Goal: Information Seeking & Learning: Learn about a topic

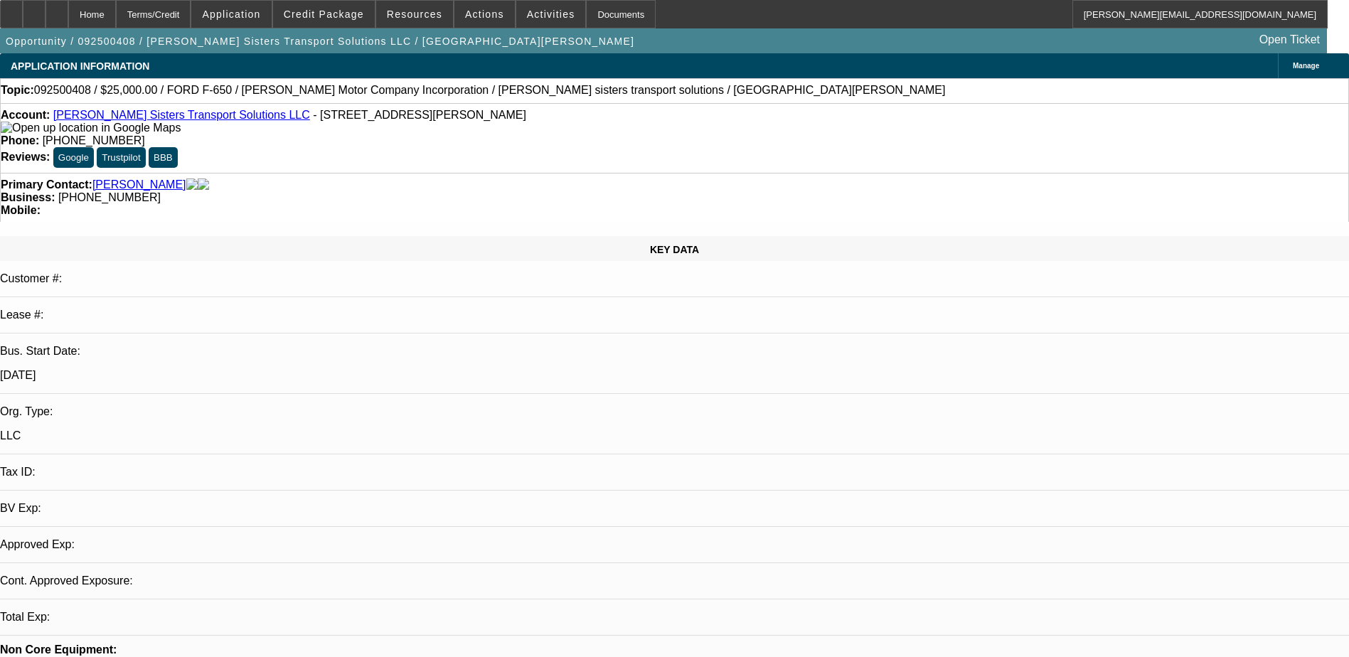
select select "0"
select select "2"
select select "0.1"
select select "4"
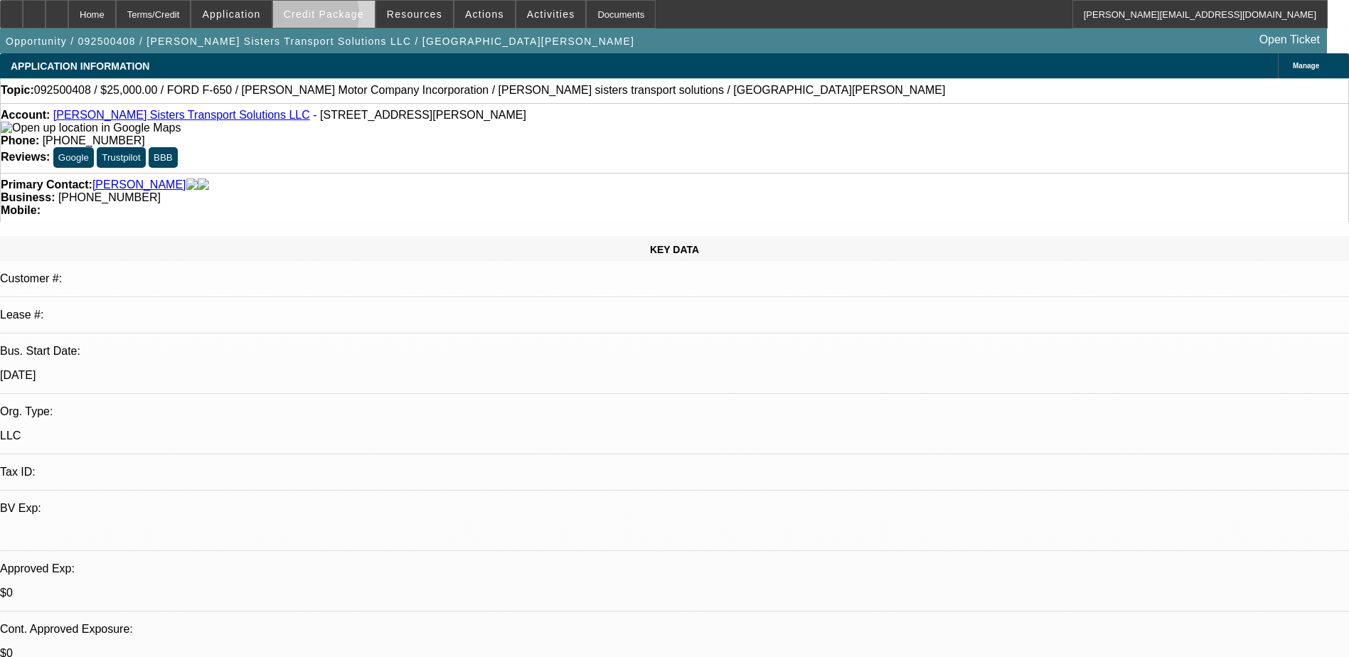
click at [328, 18] on span "Credit Package" at bounding box center [324, 14] width 80 height 11
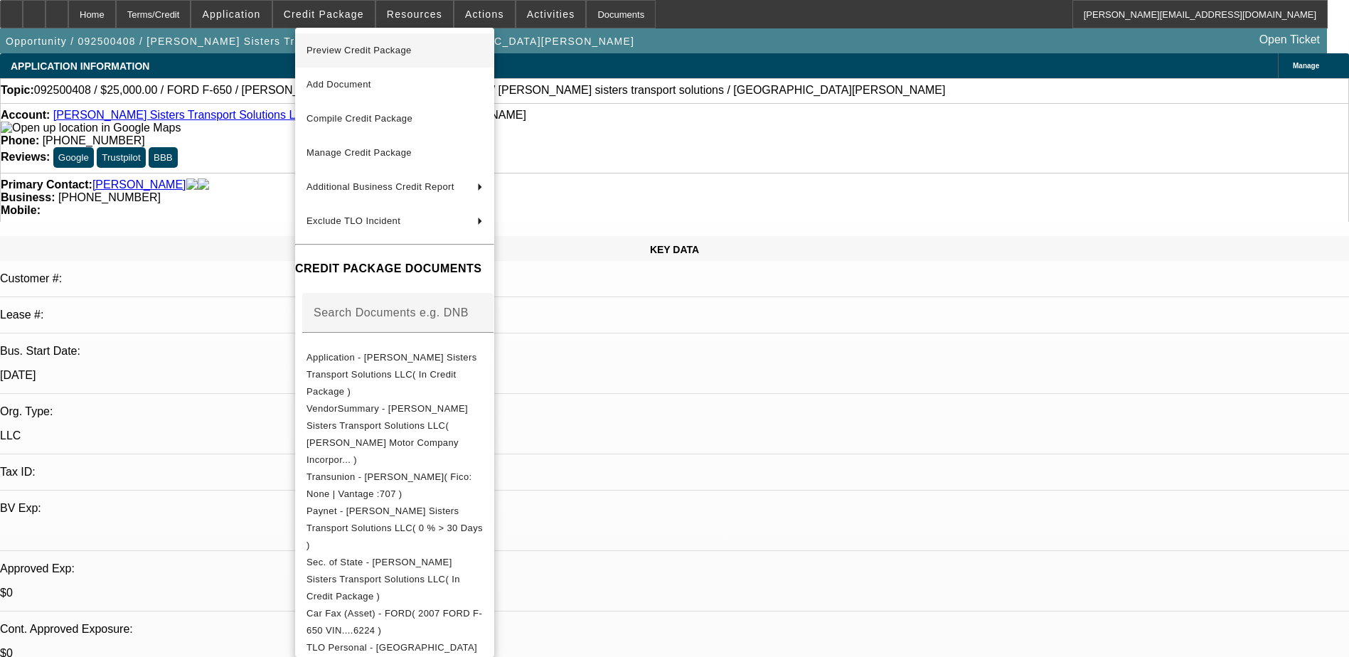
click at [365, 51] on span "Preview Credit Package" at bounding box center [358, 50] width 105 height 11
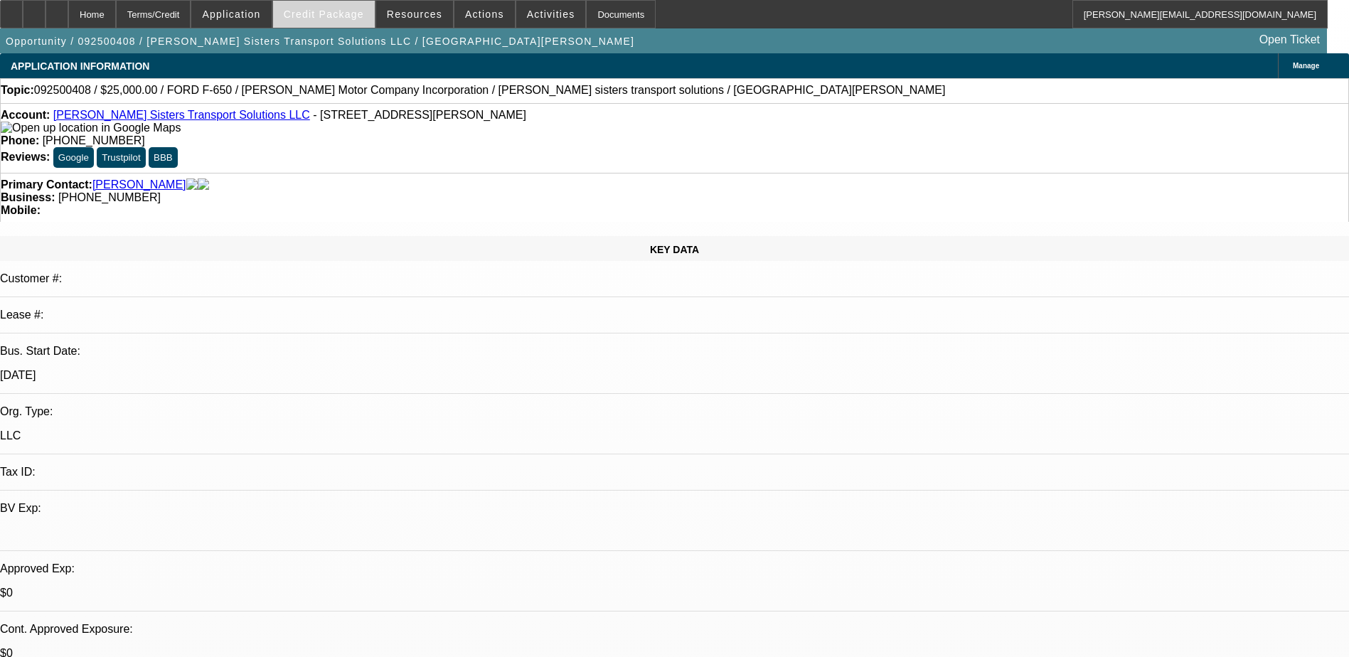
click at [309, 18] on span "Credit Package" at bounding box center [324, 14] width 80 height 11
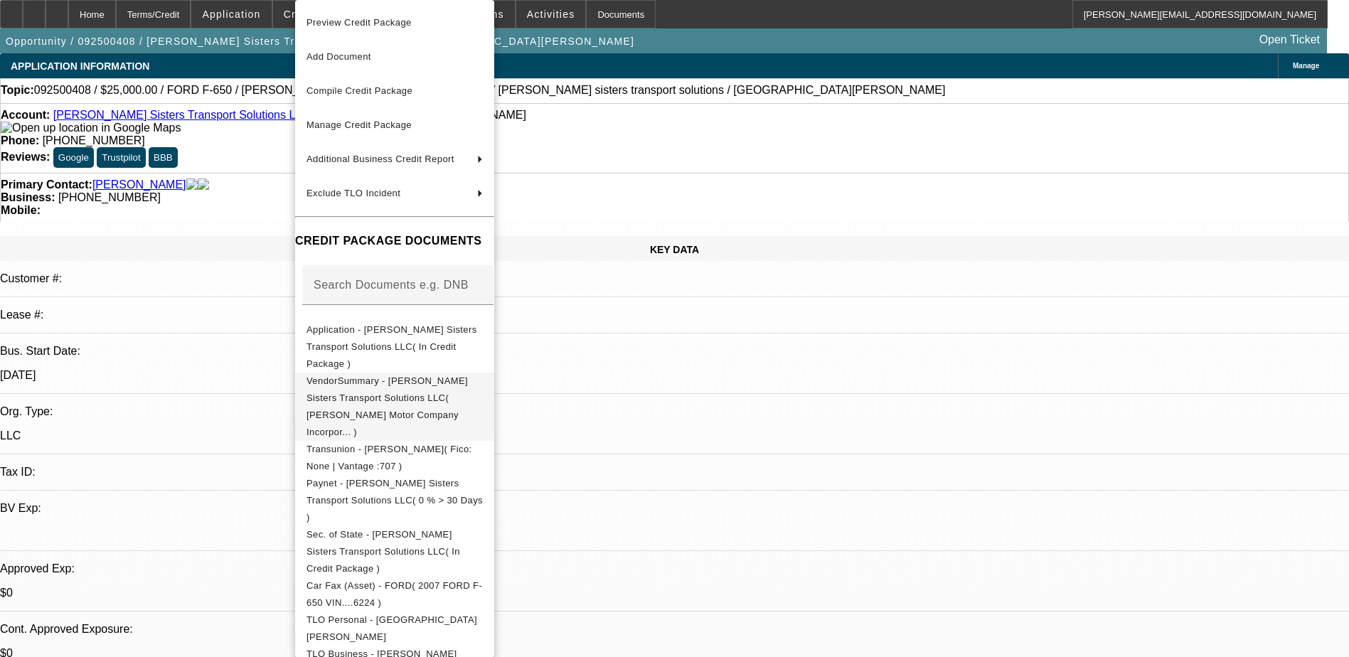
click at [421, 373] on span "VendorSummary - Shawn Sisters Transport Solutions LLC( Ivey Motor Company Incor…" at bounding box center [394, 407] width 176 height 68
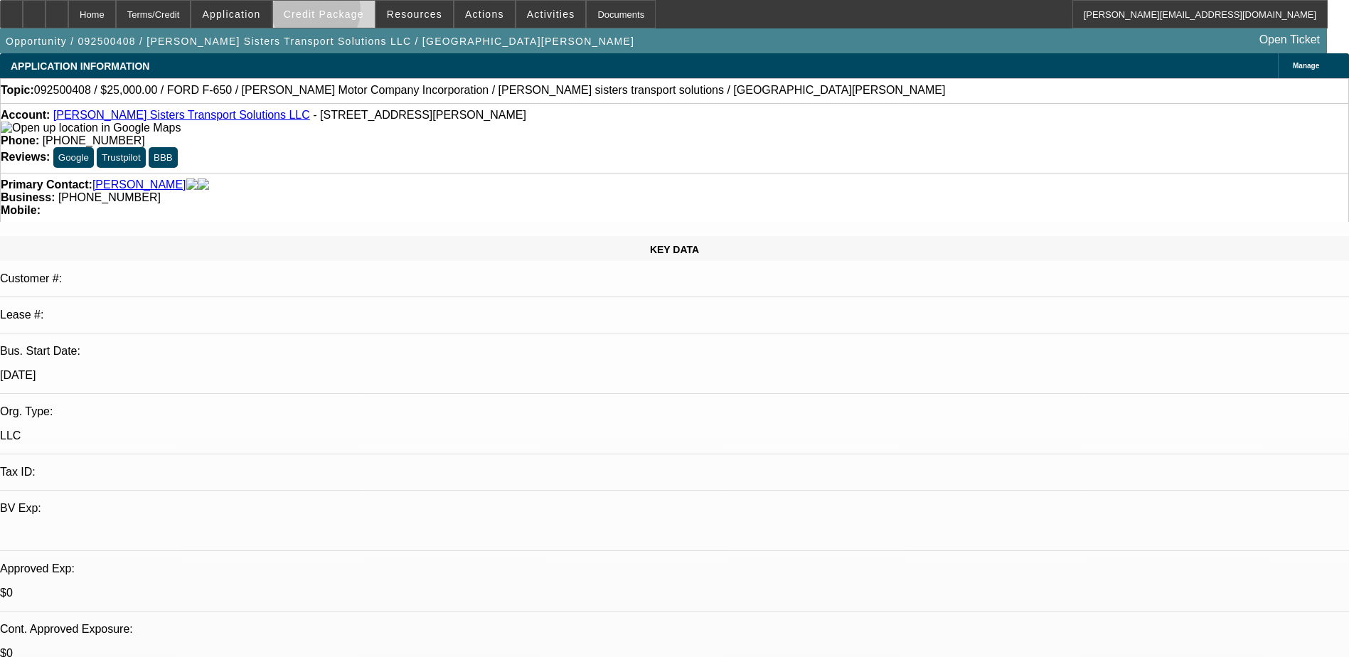
click at [338, 14] on span "Credit Package" at bounding box center [324, 14] width 80 height 11
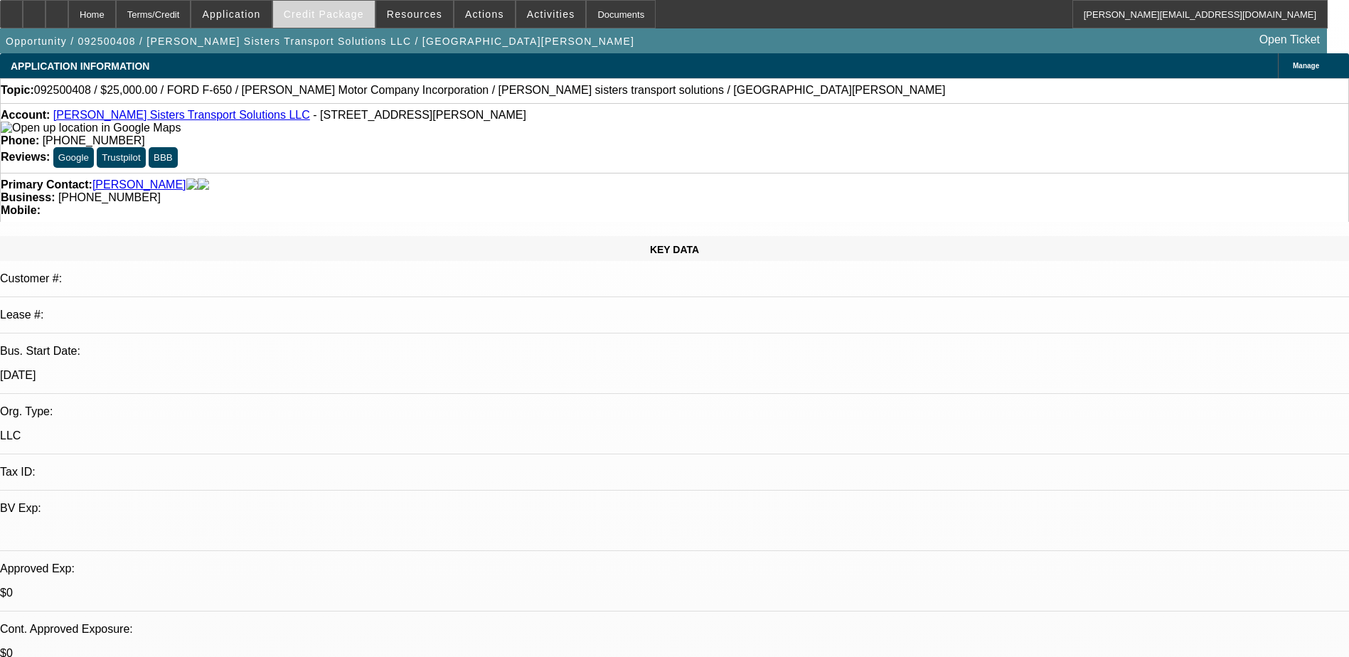
click at [338, 17] on span "Credit Package" at bounding box center [324, 14] width 80 height 11
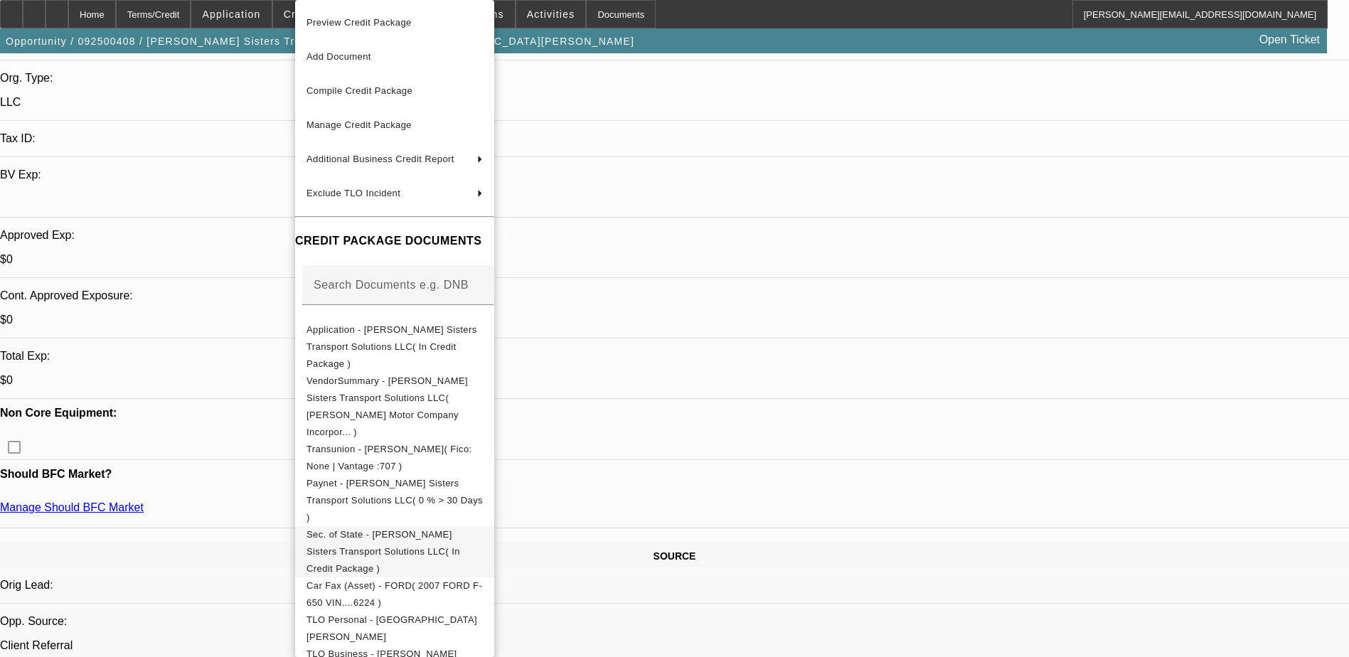
scroll to position [71, 0]
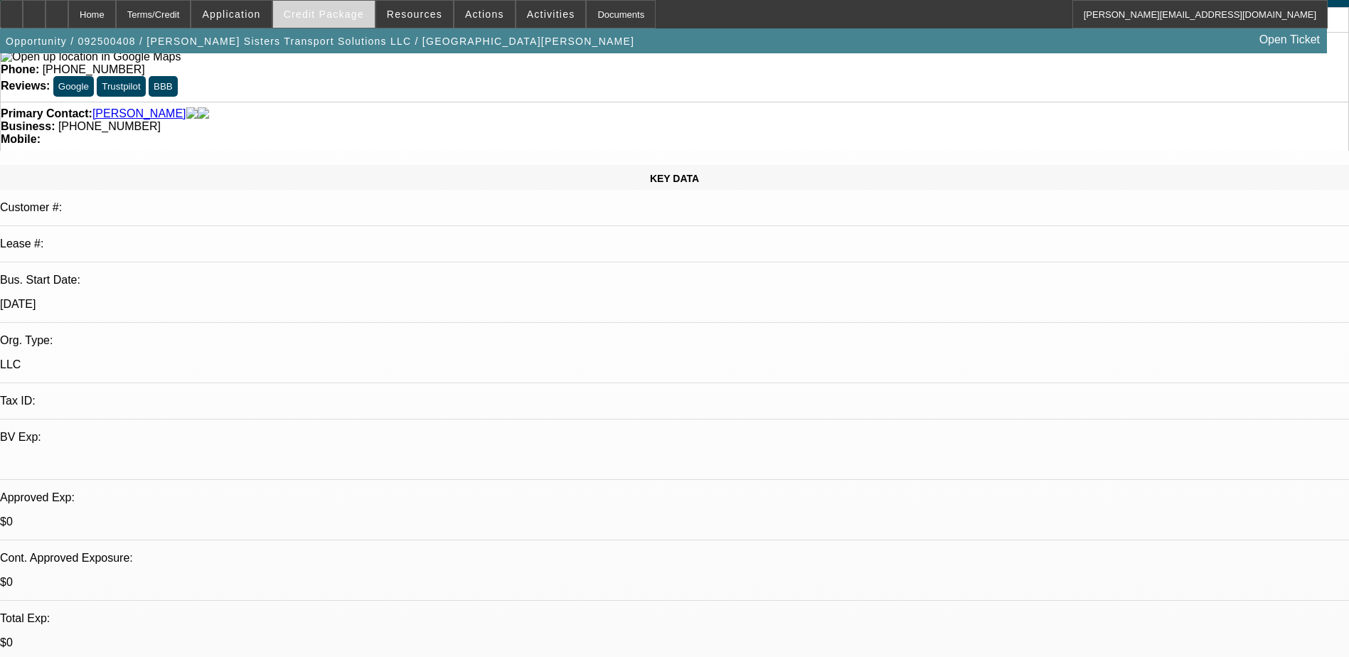
click at [343, 14] on span "Credit Package" at bounding box center [324, 14] width 80 height 11
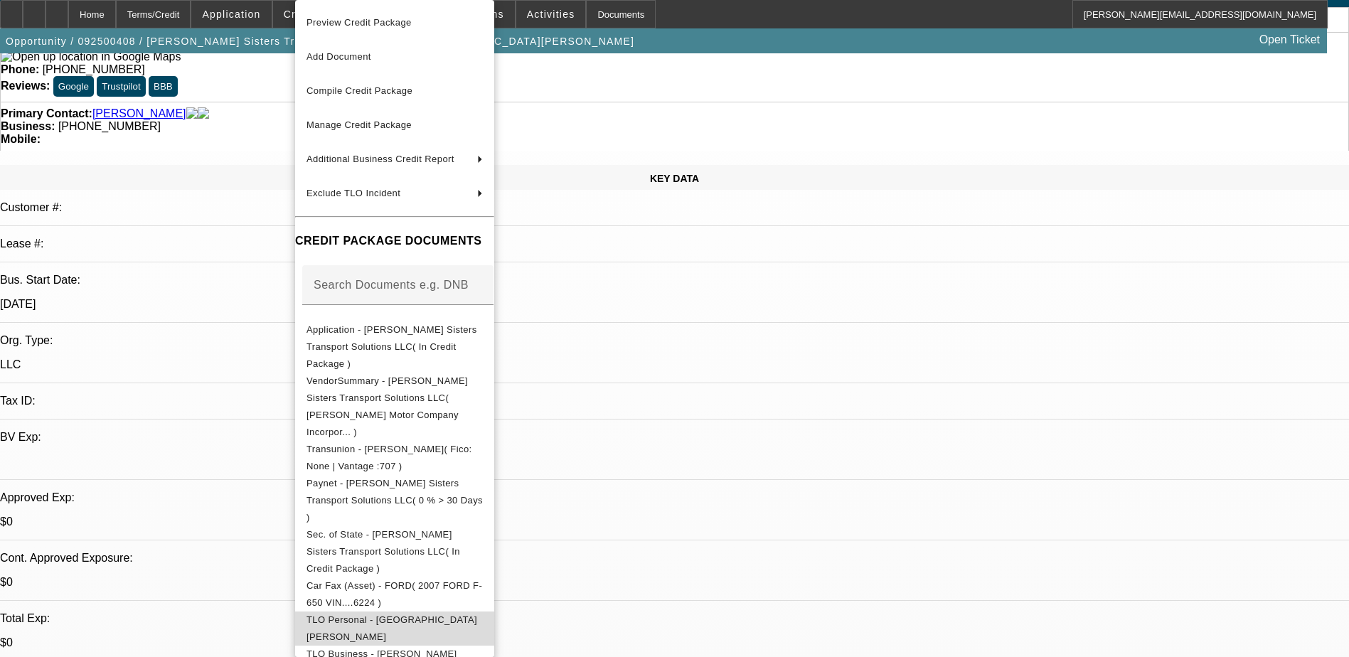
click at [393, 611] on span "TLO Personal - Montgomery, Sharita" at bounding box center [394, 628] width 176 height 34
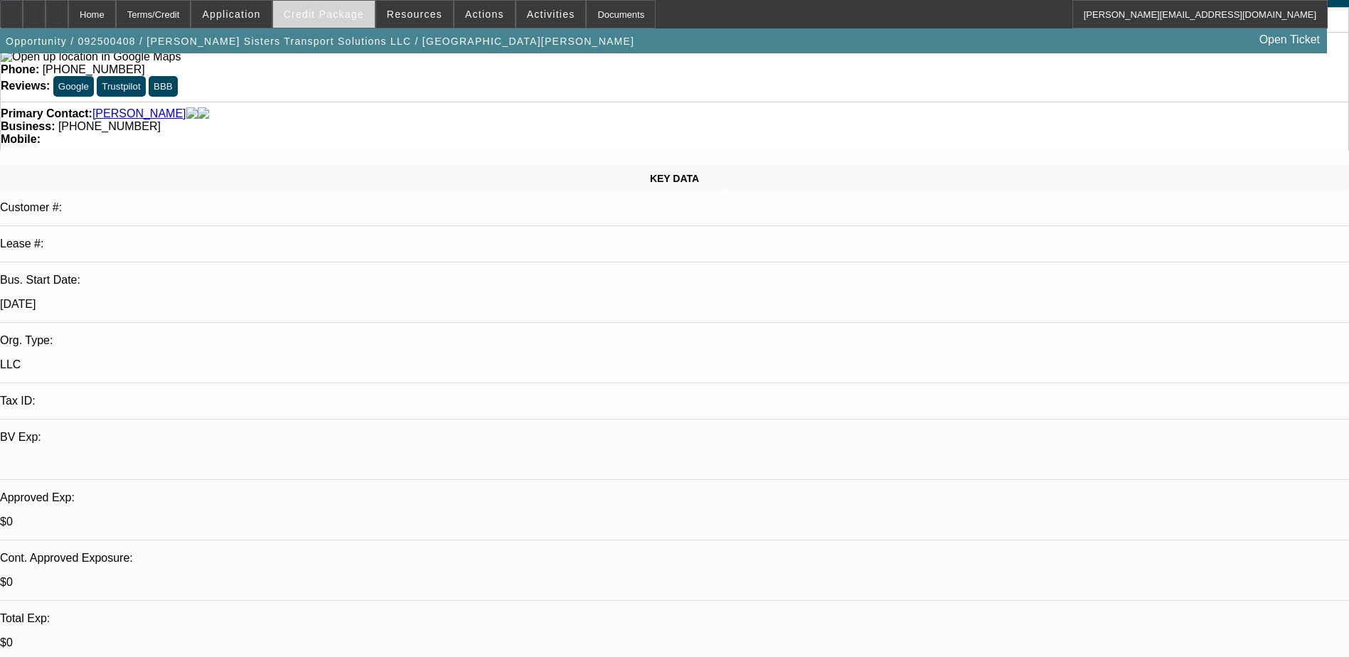
click at [337, 14] on span "Credit Package" at bounding box center [324, 14] width 80 height 11
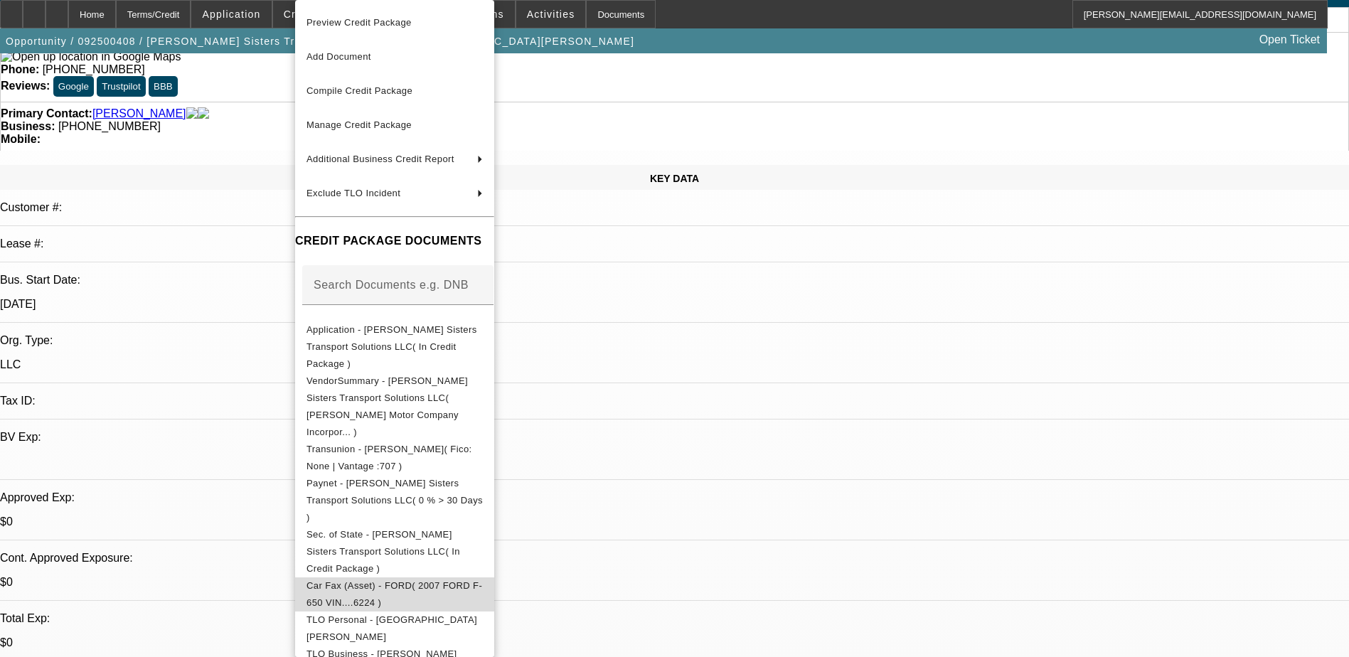
click at [391, 580] on span "Car Fax (Asset) - FORD( 2007 FORD F-650 VIN....6224 )" at bounding box center [394, 594] width 176 height 28
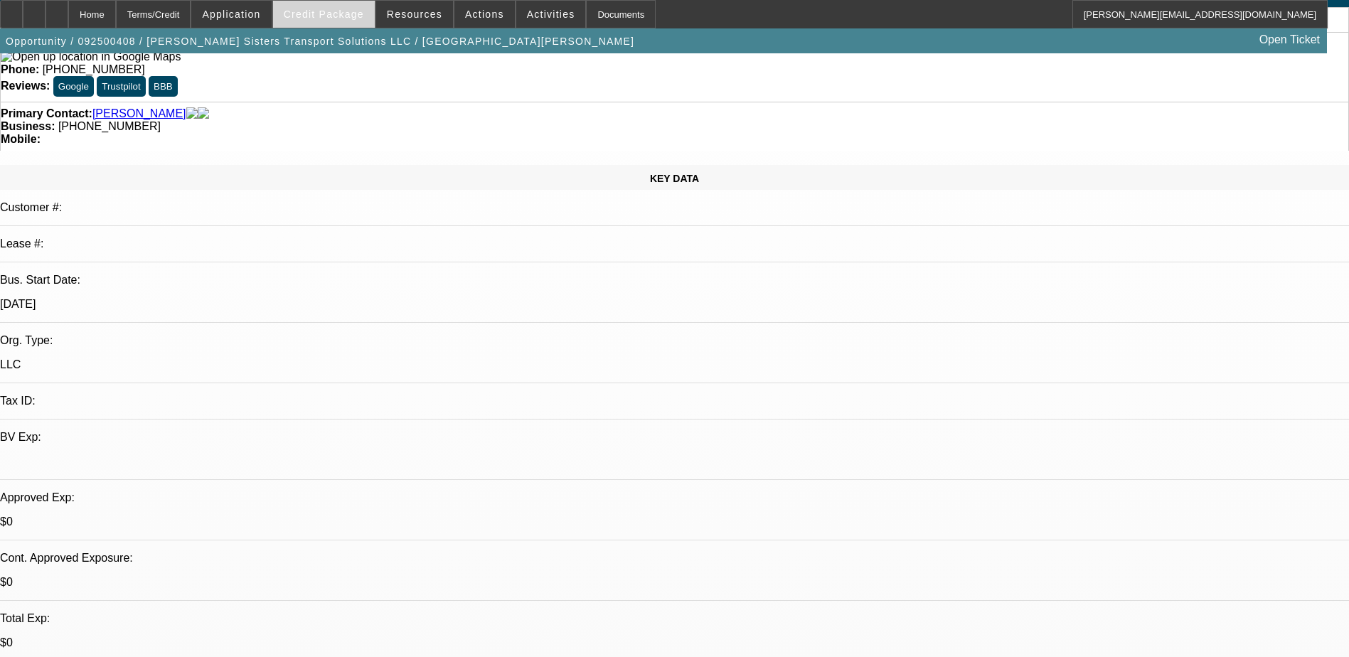
click at [339, 11] on span "Credit Package" at bounding box center [324, 14] width 80 height 11
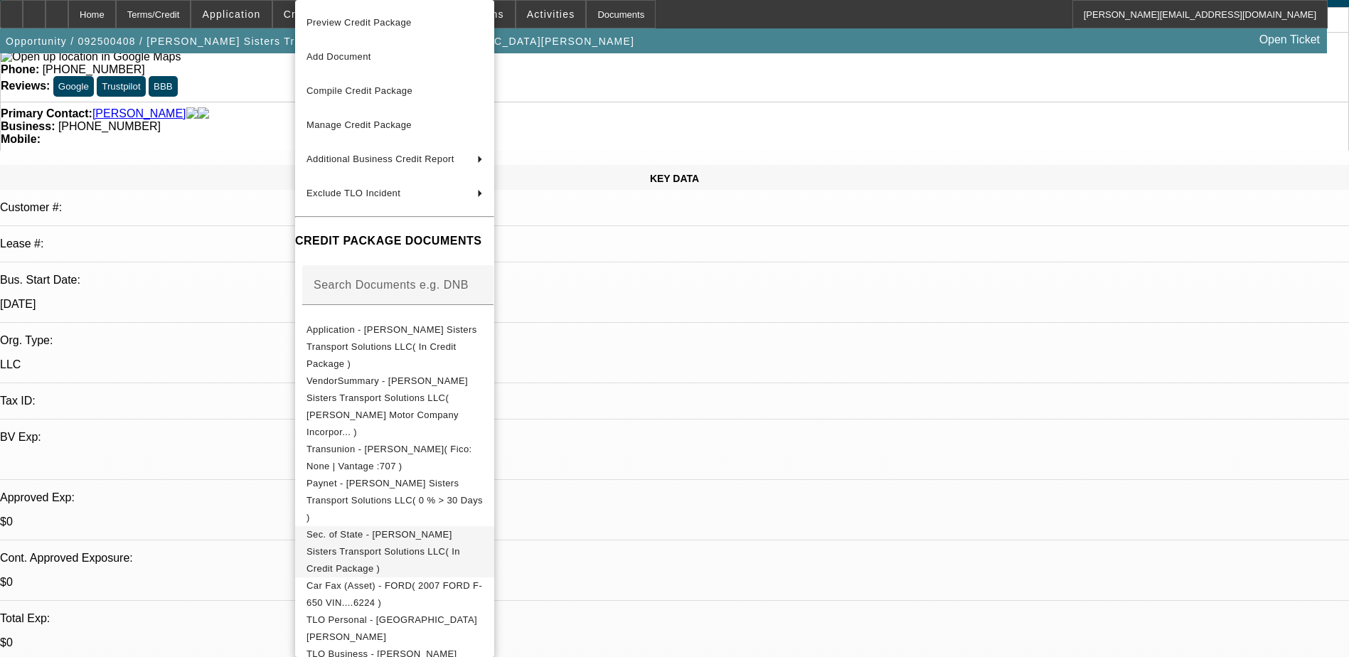
click at [386, 529] on span "Sec. of State - Shawn Sisters Transport Solutions LLC( In Credit Package )" at bounding box center [383, 551] width 154 height 45
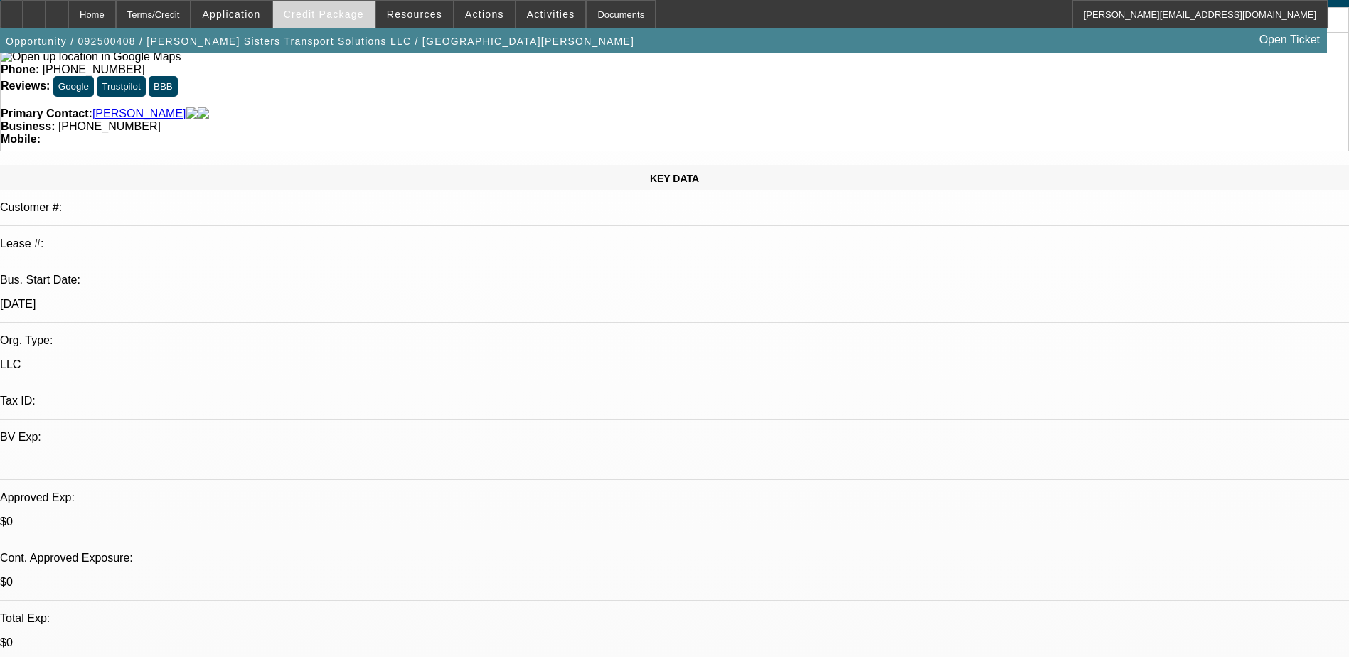
click at [336, 17] on span "Credit Package" at bounding box center [324, 14] width 80 height 11
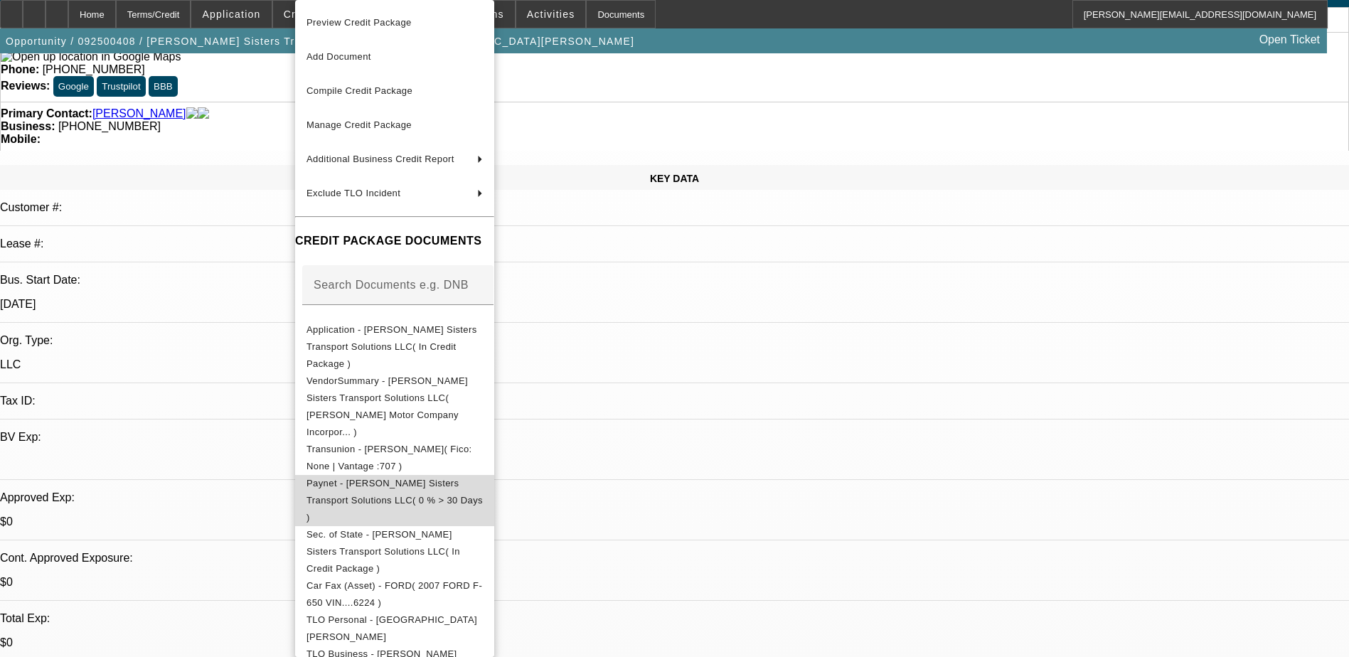
click at [432, 478] on span "Paynet - Shawn Sisters Transport Solutions LLC( 0 % > 30 Days )" at bounding box center [394, 500] width 176 height 45
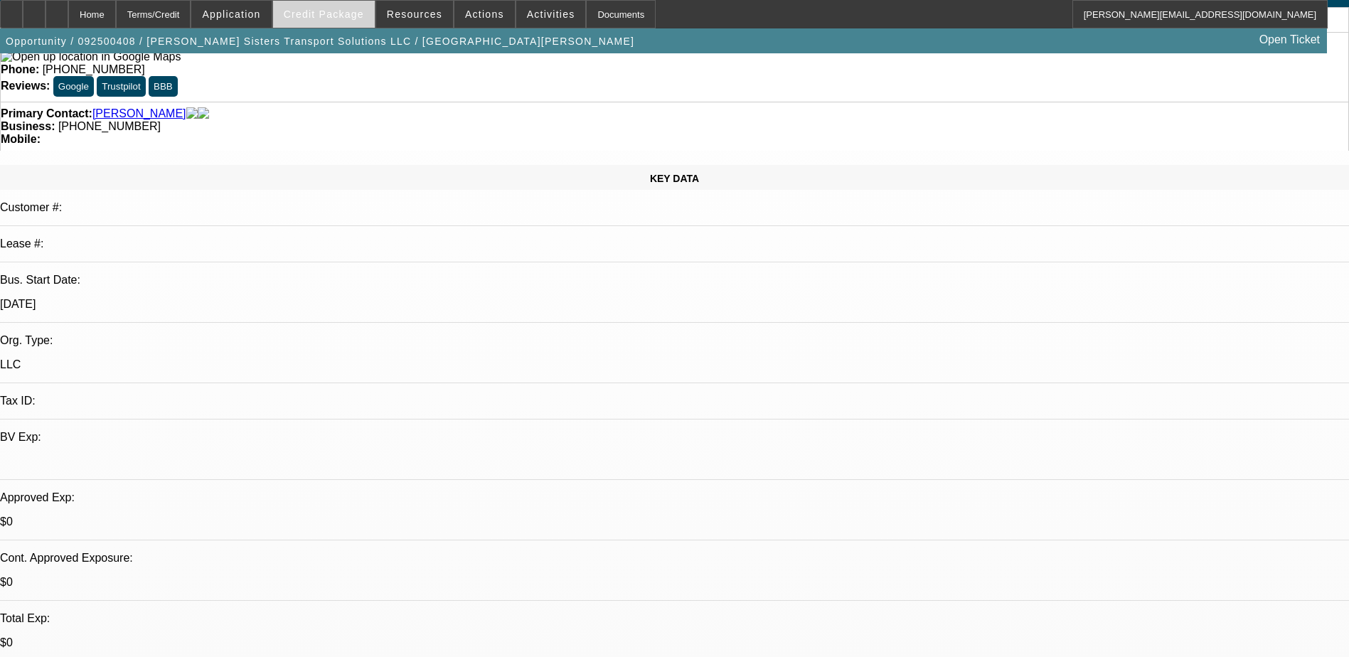
click at [345, 13] on span "Credit Package" at bounding box center [324, 14] width 80 height 11
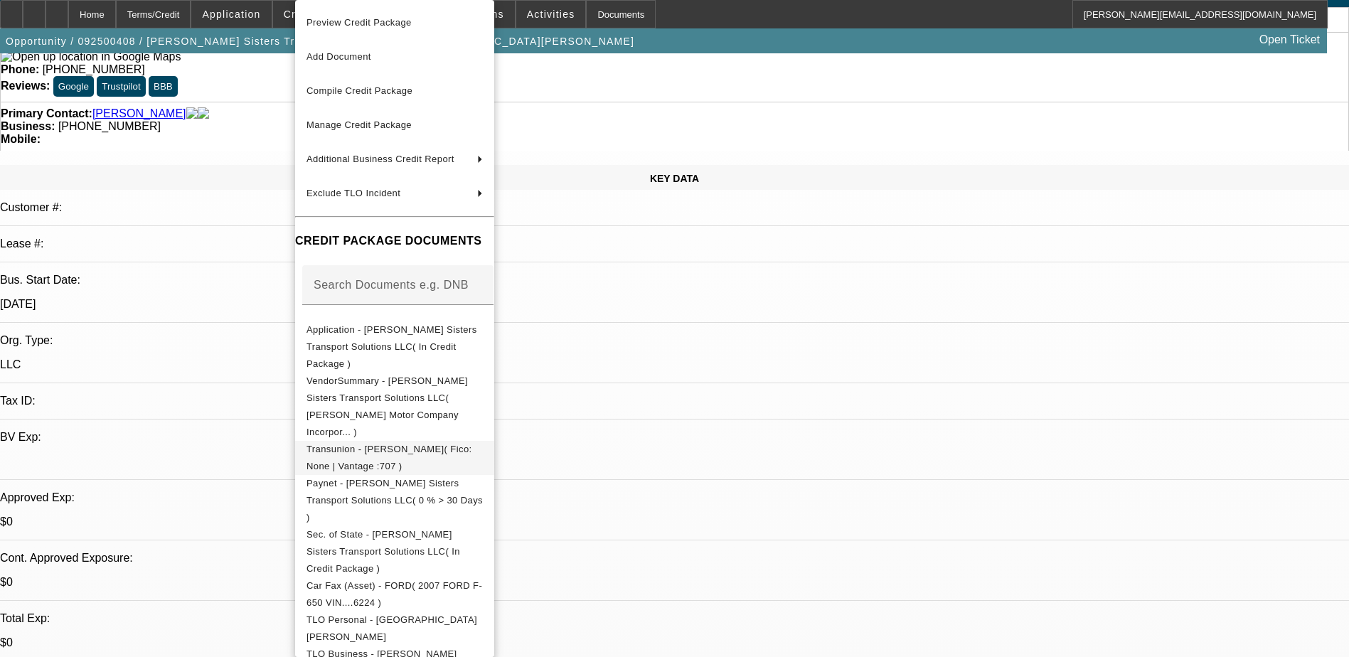
click at [426, 444] on span "Transunion - Montgomery, Sharita( Fico: None | Vantage :707 )" at bounding box center [389, 458] width 166 height 28
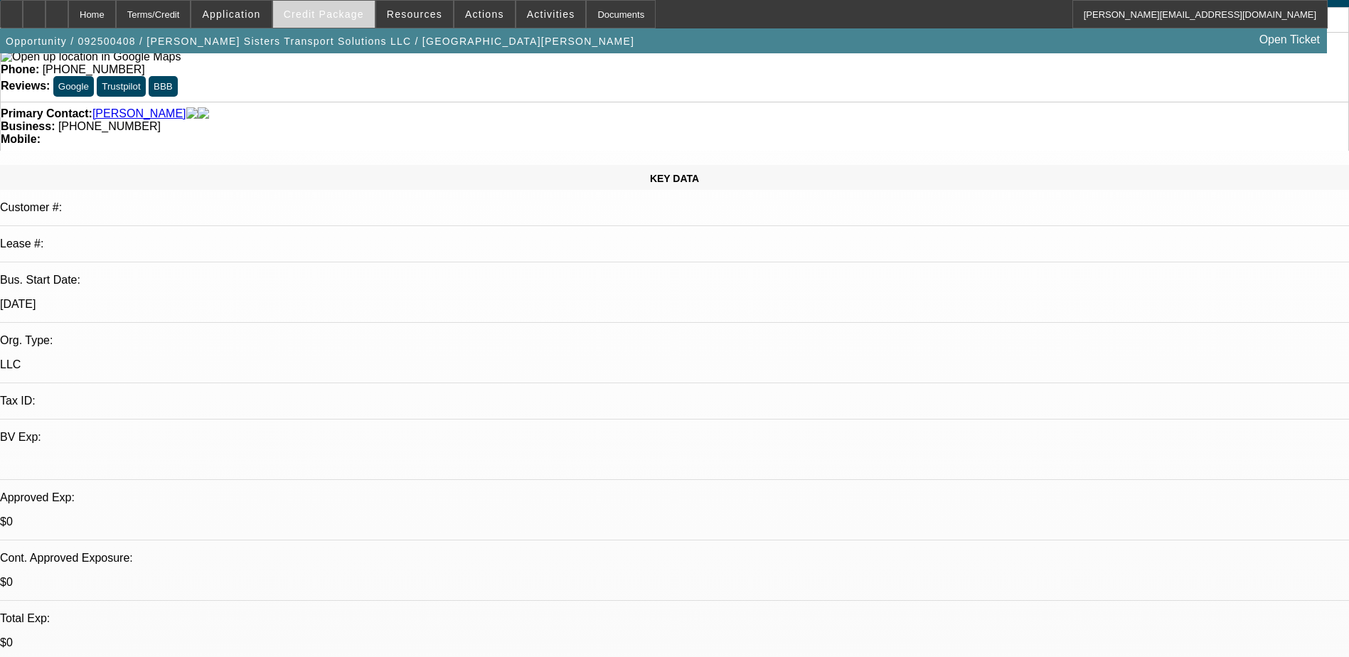
click at [338, 11] on span "Credit Package" at bounding box center [324, 14] width 80 height 11
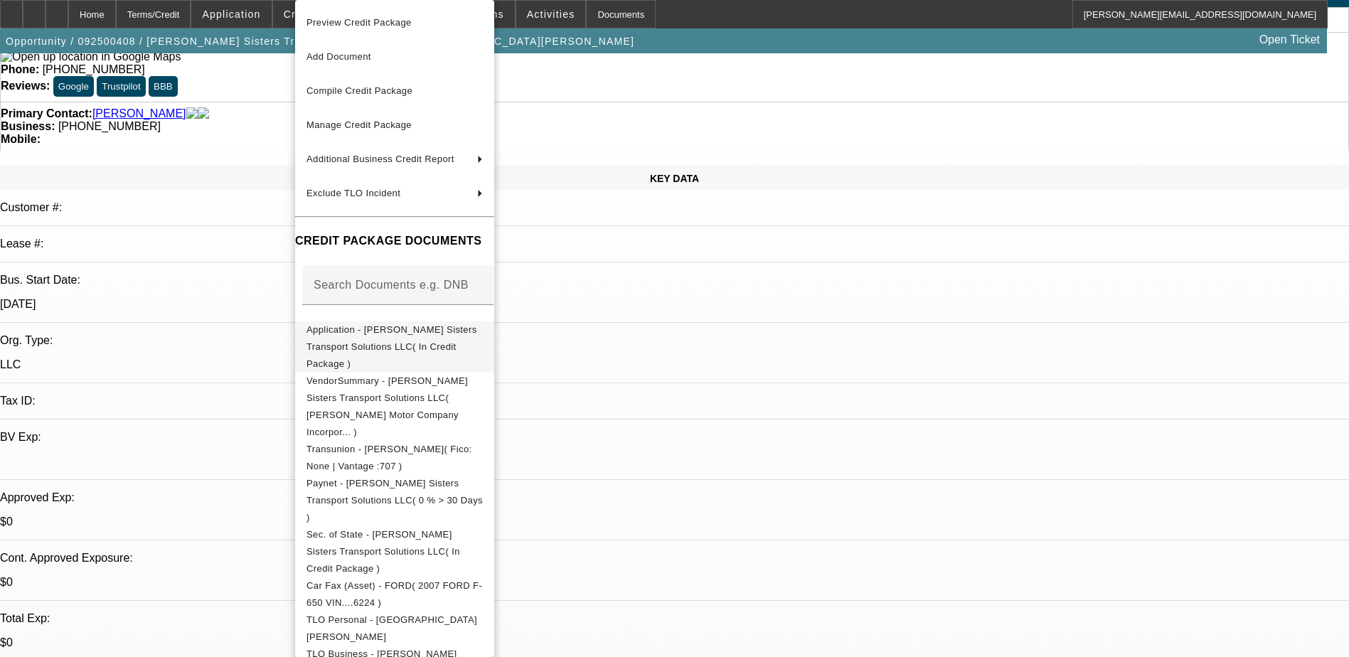
click at [405, 339] on span "Application - Shawn Sisters Transport Solutions LLC( In Credit Package )" at bounding box center [394, 346] width 176 height 51
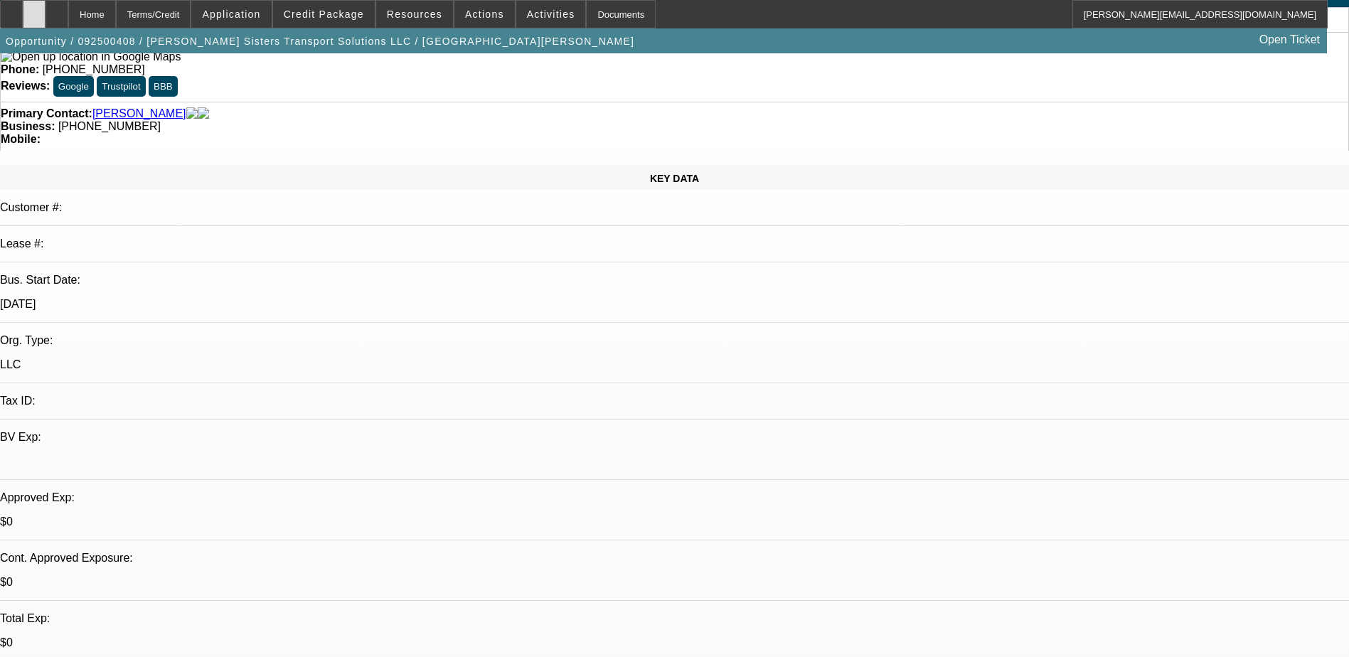
click at [45, 15] on div at bounding box center [34, 14] width 23 height 28
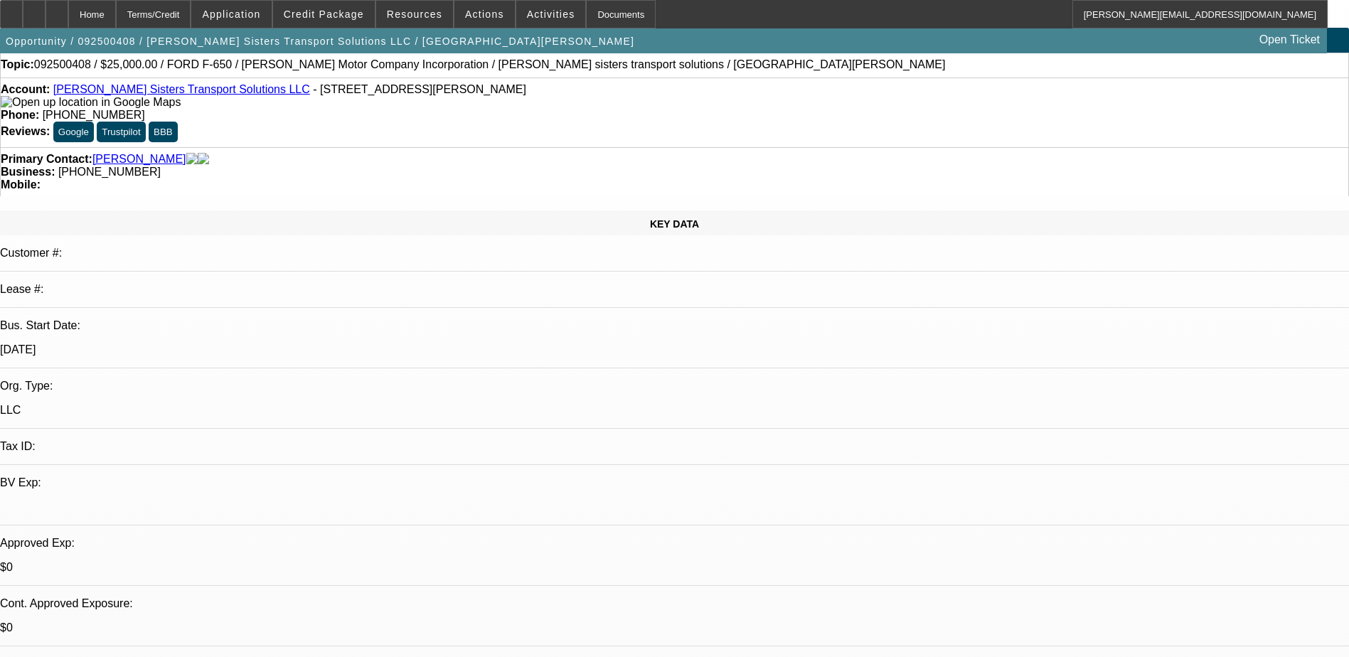
scroll to position [0, 0]
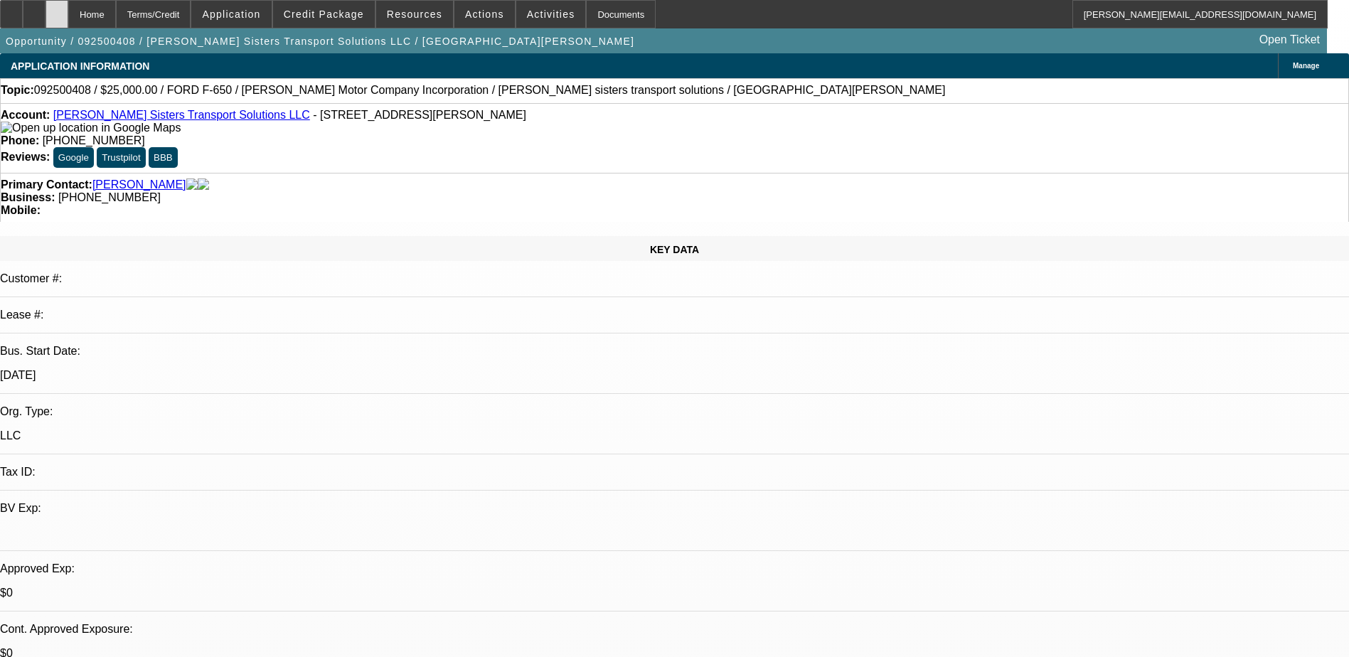
click at [57, 9] on icon at bounding box center [57, 9] width 0 height 0
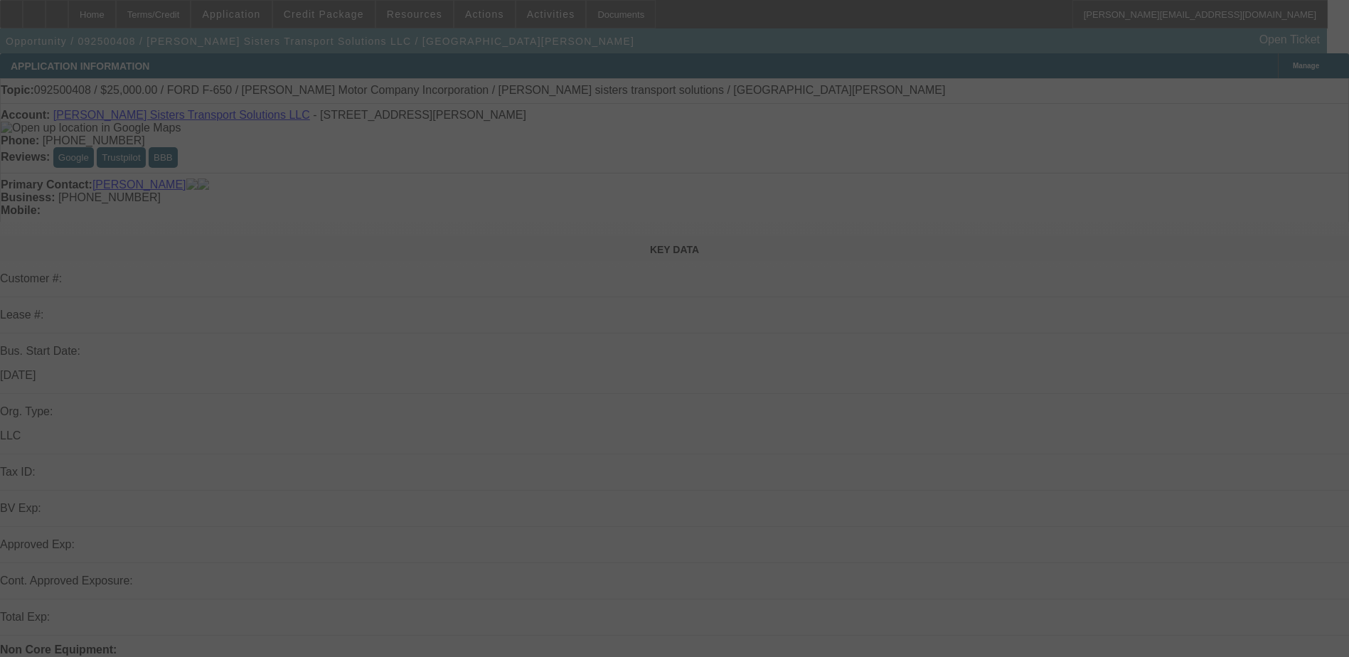
select select "0"
select select "2"
select select "0.1"
select select "4"
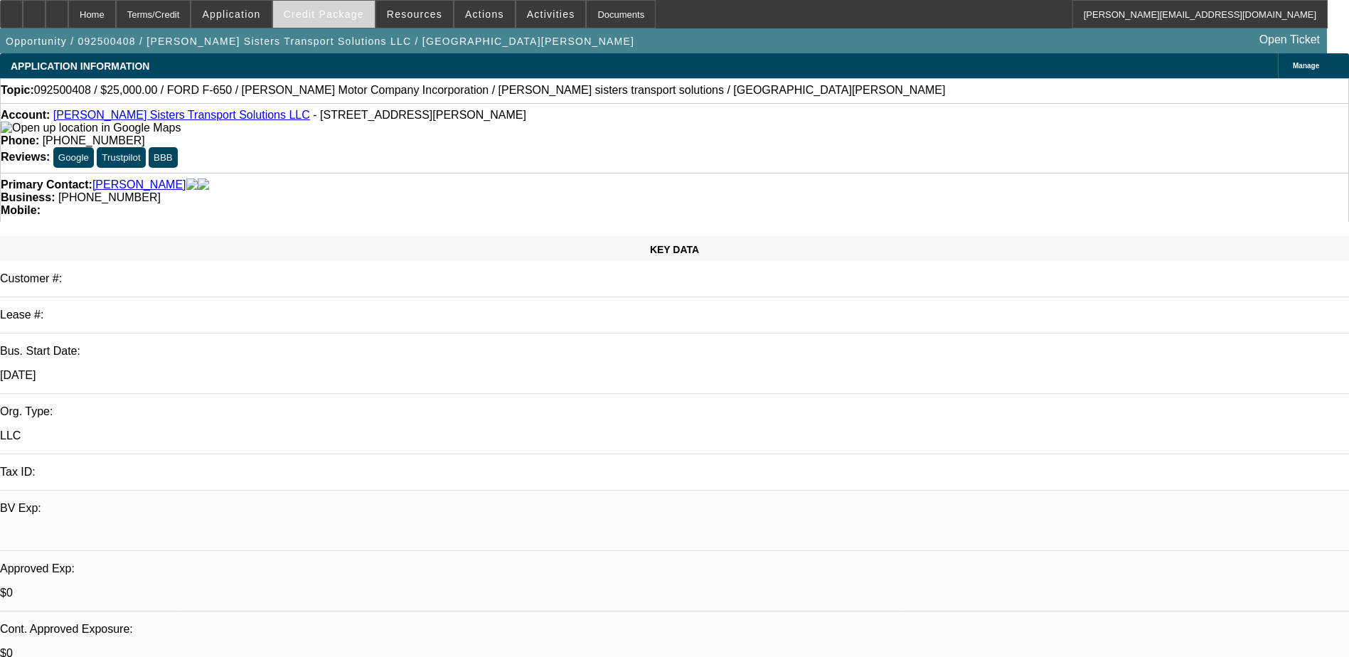
click at [328, 16] on span "Credit Package" at bounding box center [324, 14] width 80 height 11
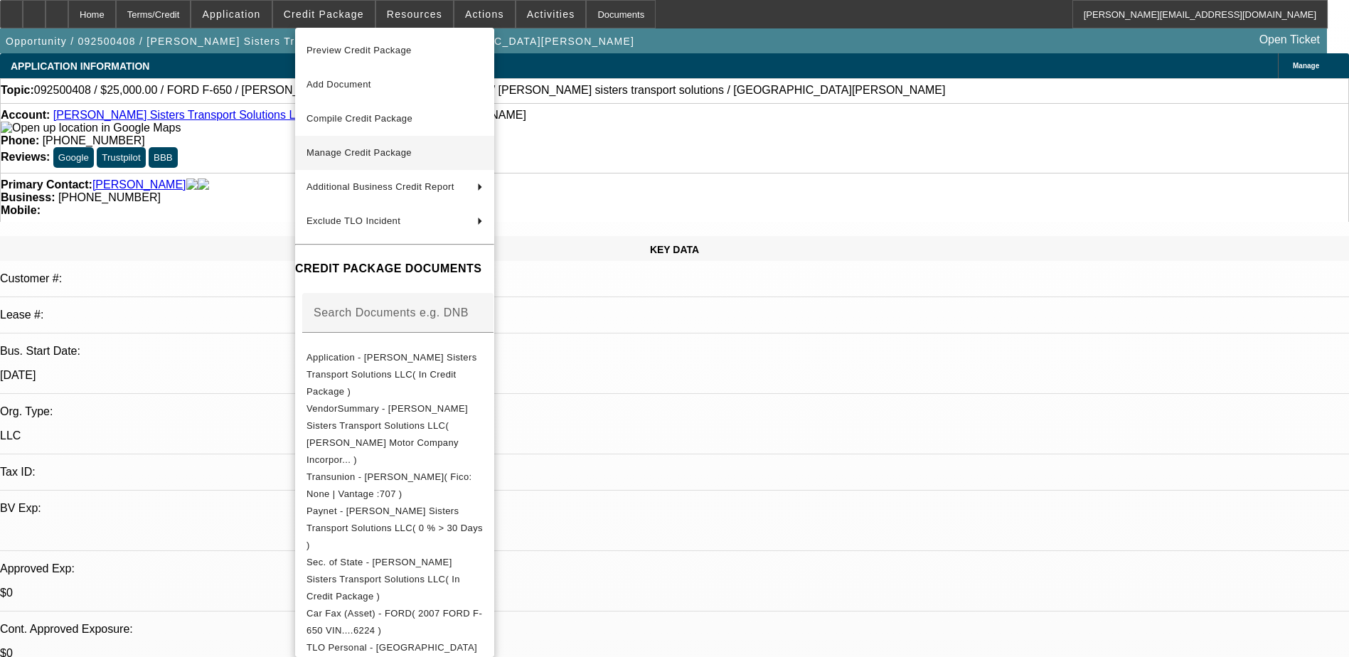
click at [402, 151] on span "Manage Credit Package" at bounding box center [358, 152] width 105 height 11
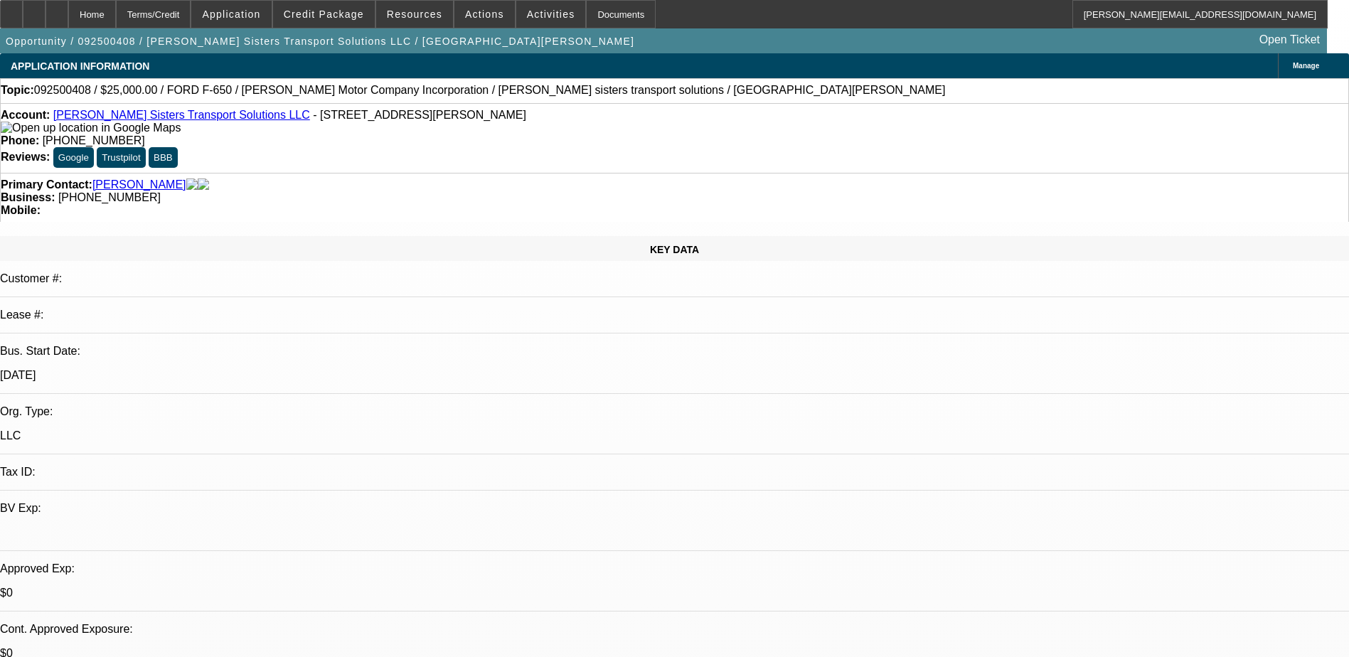
select select "0"
select select "2"
select select "0.1"
select select "4"
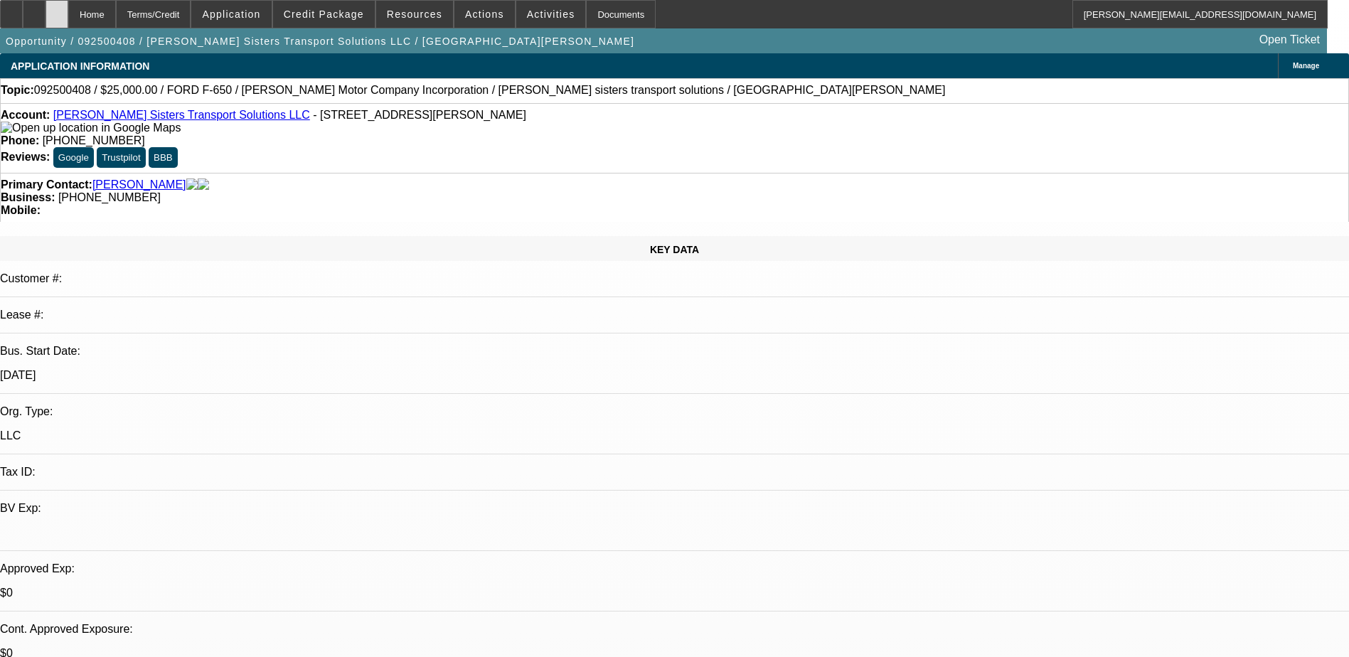
click at [68, 9] on div at bounding box center [56, 14] width 23 height 28
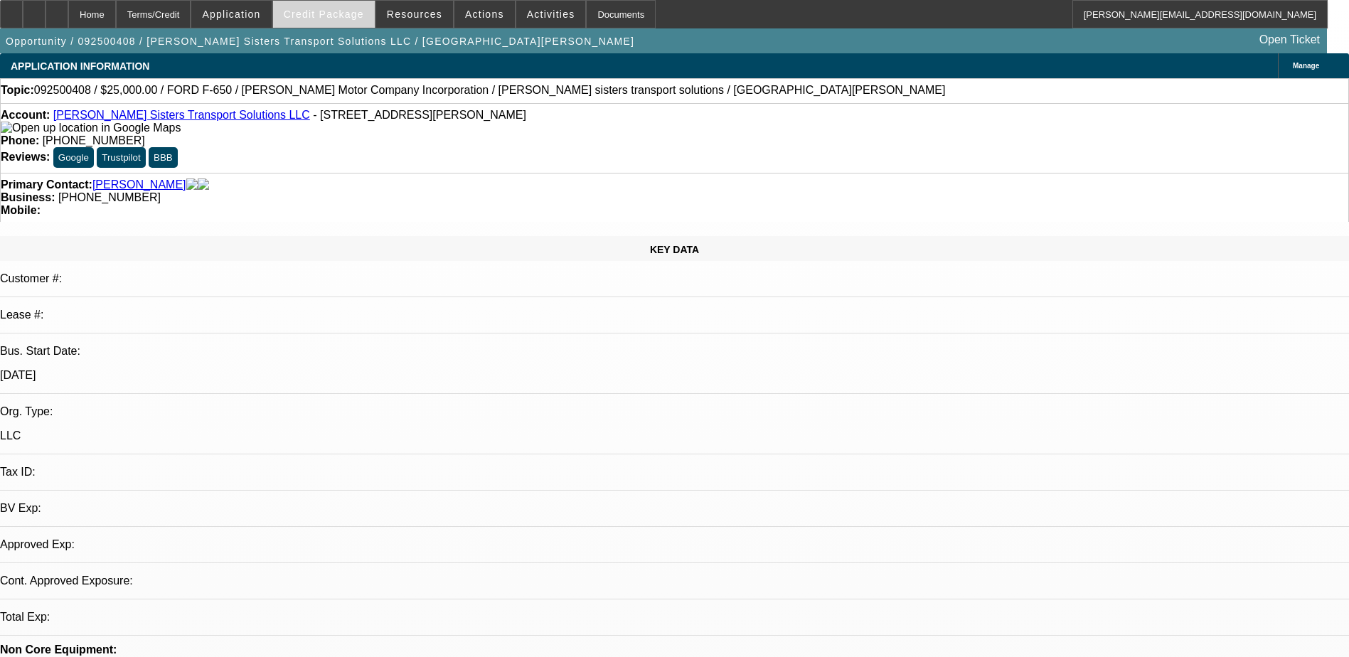
select select "0"
select select "2"
select select "0.1"
select select "4"
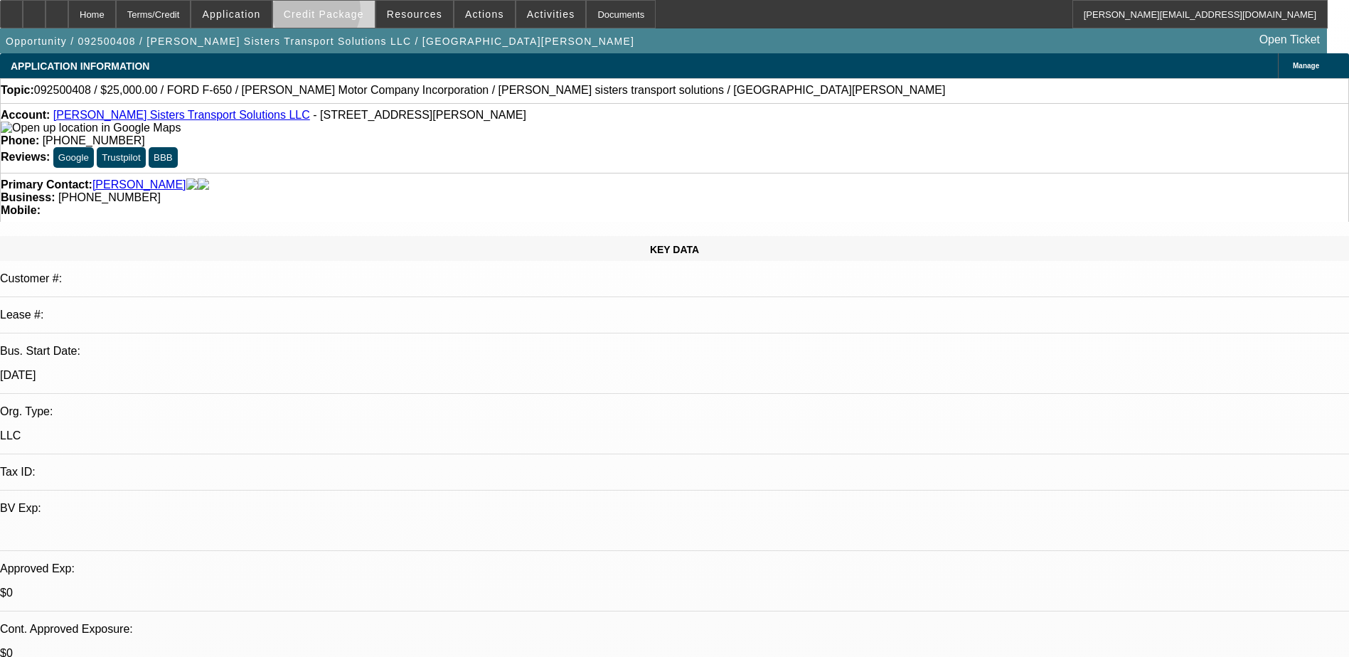
click at [338, 14] on span "Credit Package" at bounding box center [324, 14] width 80 height 11
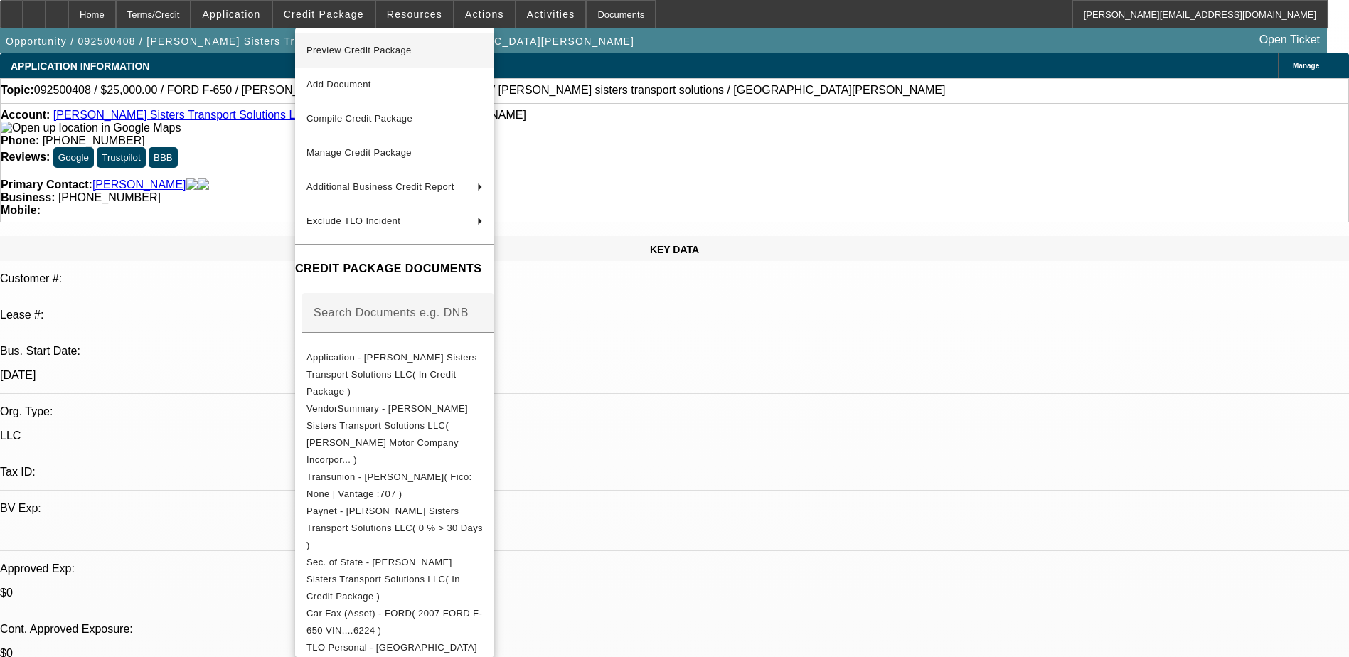
click at [355, 42] on span "Preview Credit Package" at bounding box center [394, 50] width 176 height 17
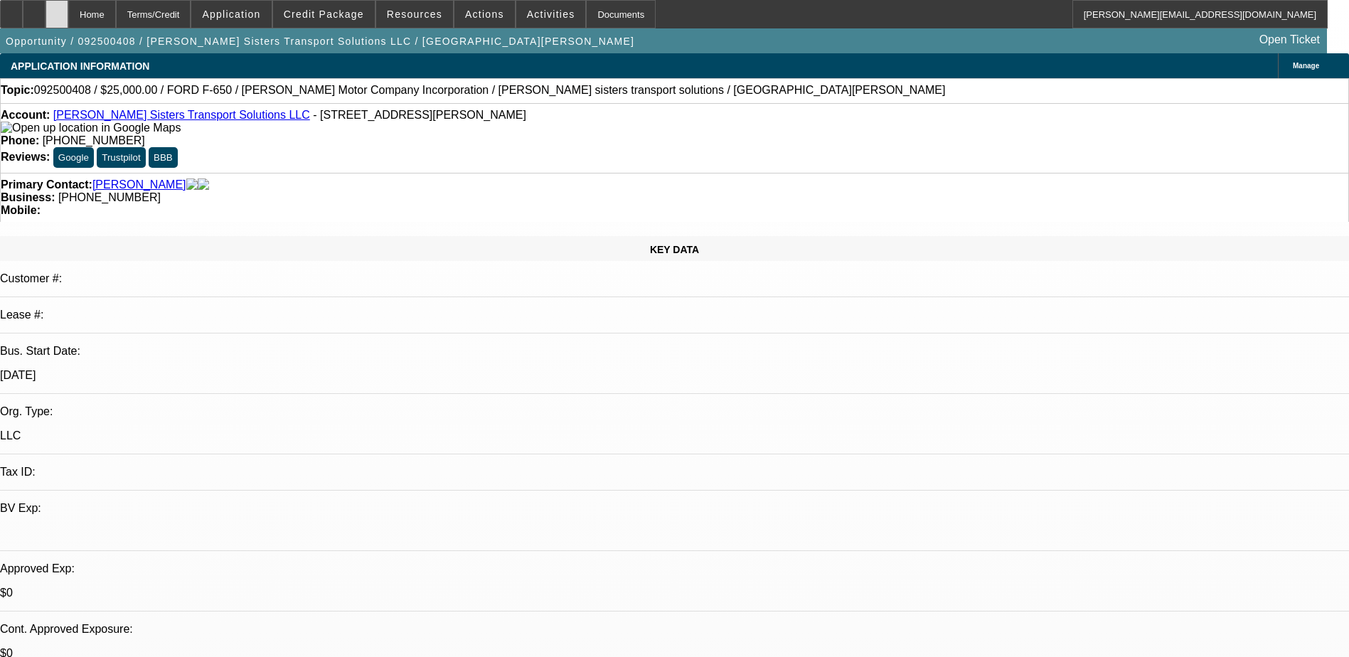
click at [68, 14] on div at bounding box center [56, 14] width 23 height 28
select select "0"
select select "2"
select select "0.1"
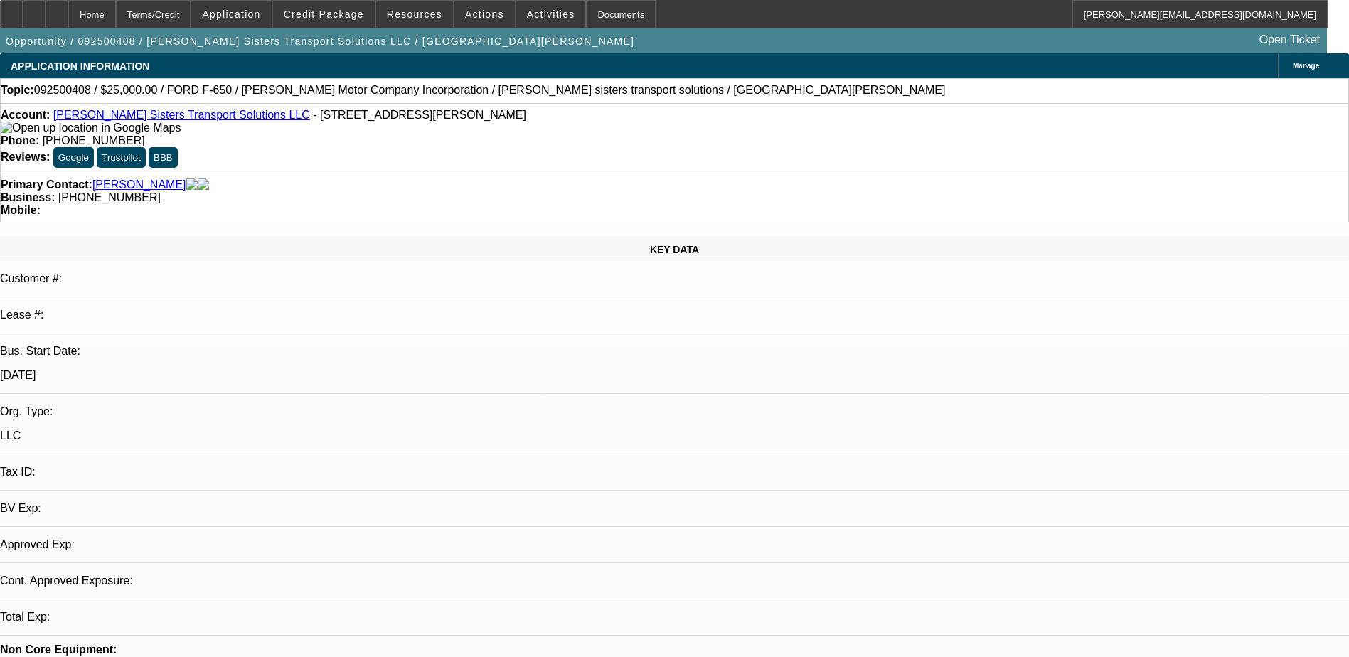
select select "4"
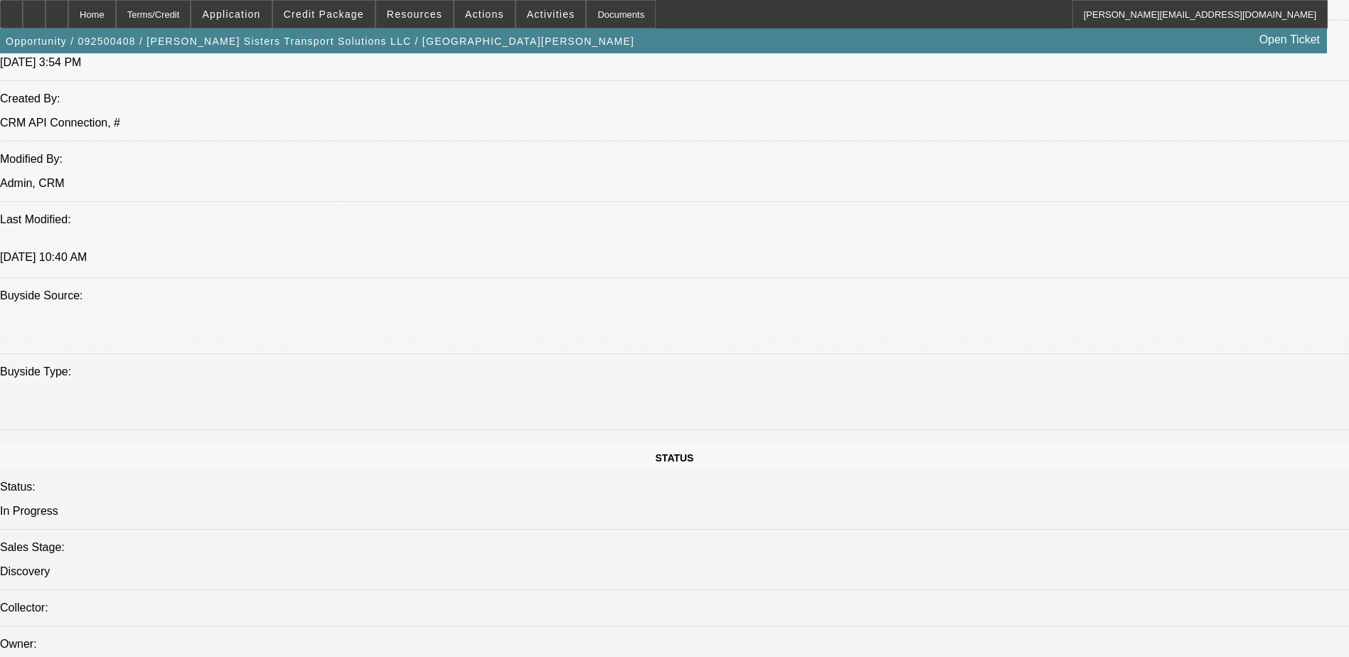
scroll to position [1137, 0]
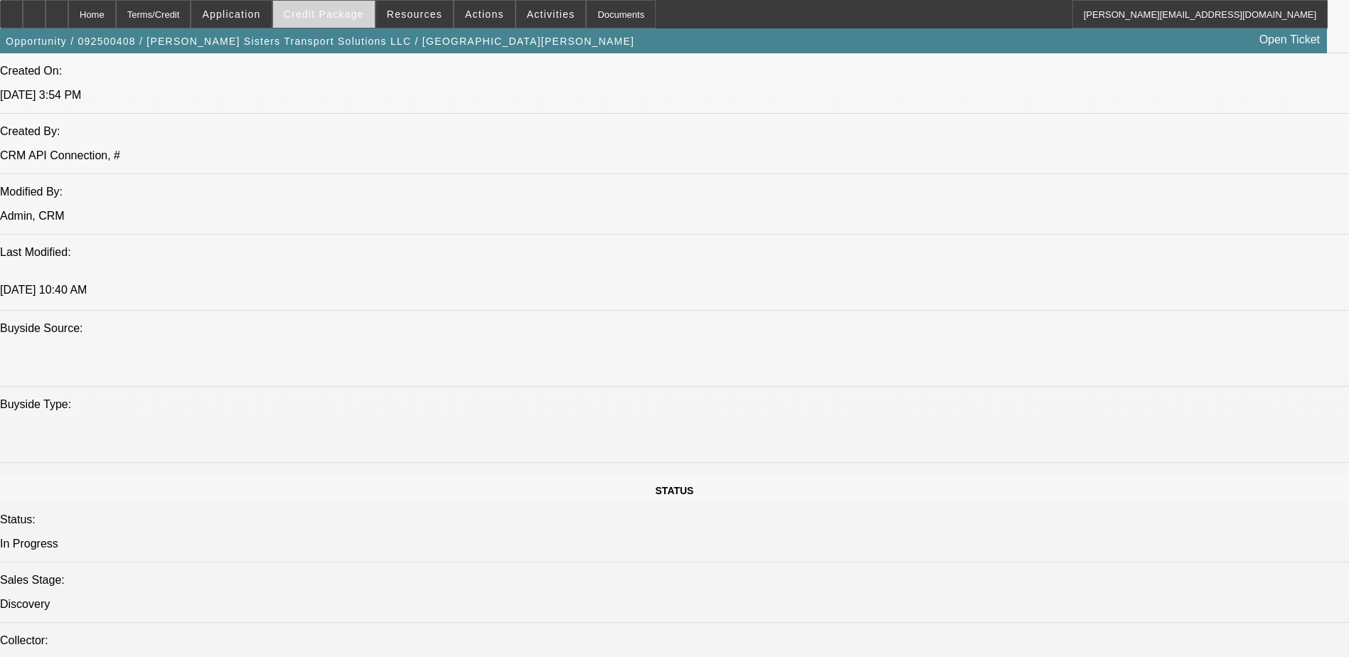
click at [326, 10] on span "Credit Package" at bounding box center [324, 14] width 80 height 11
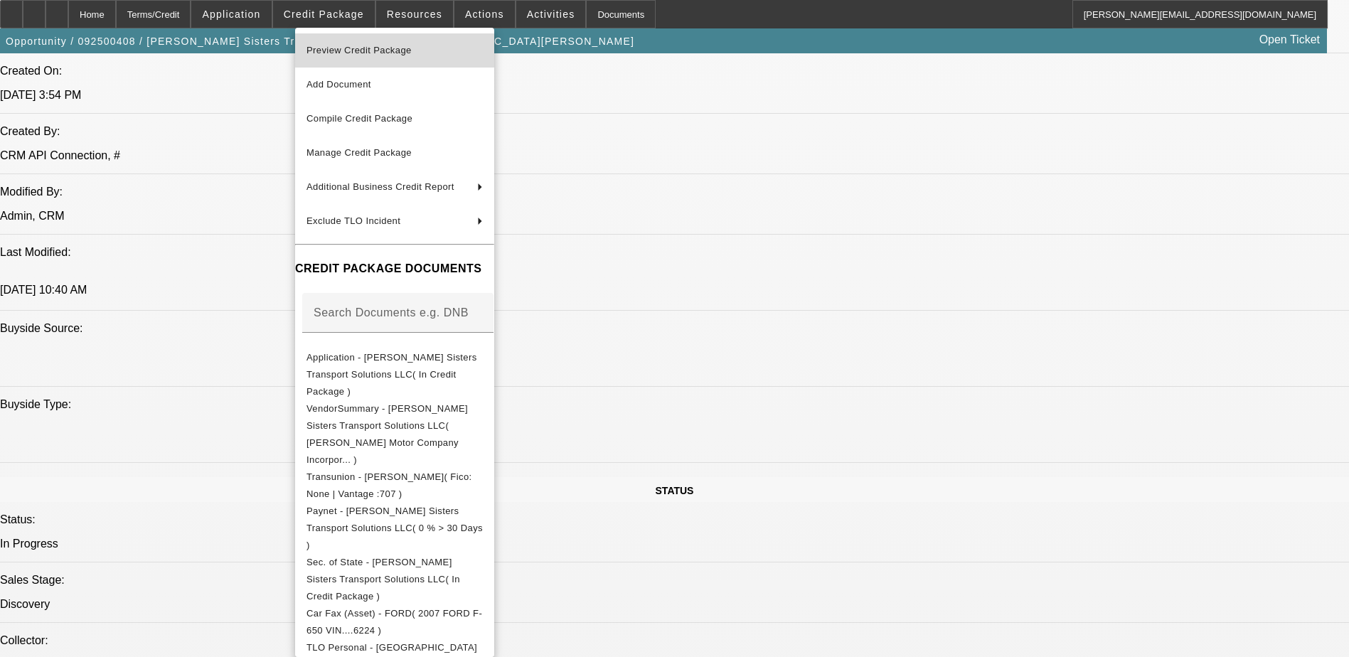
click at [339, 45] on span "Preview Credit Package" at bounding box center [358, 50] width 105 height 11
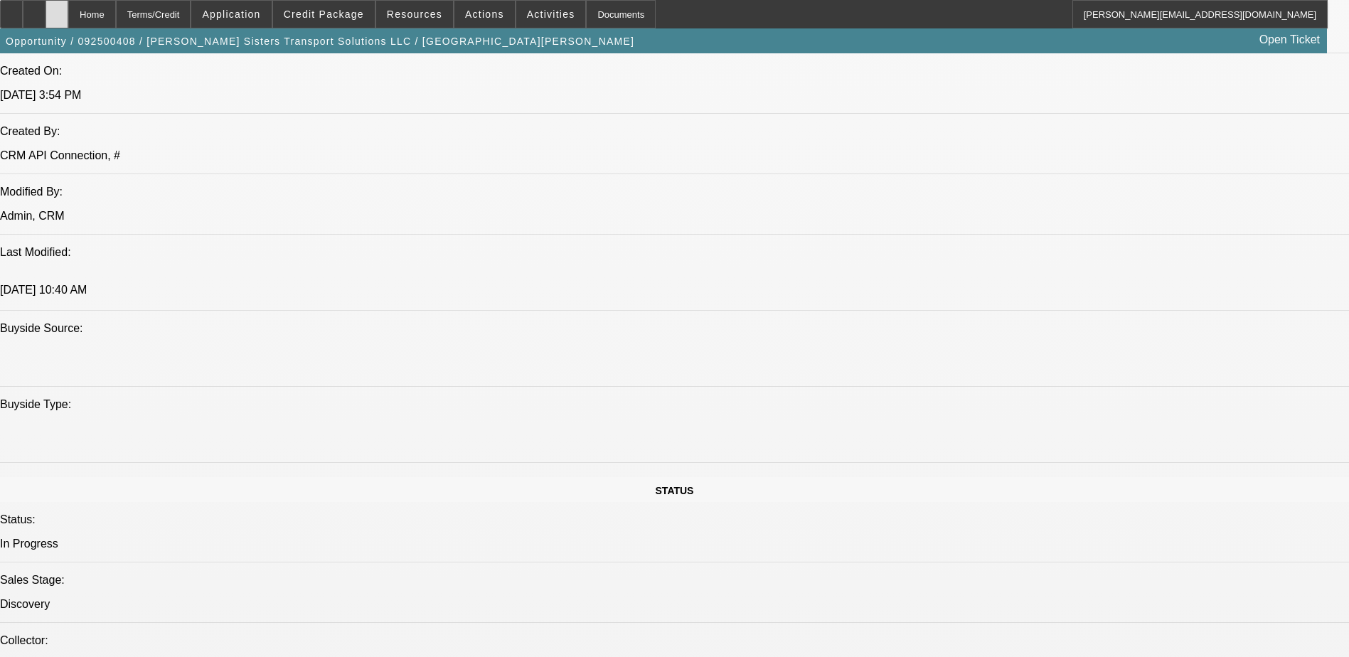
click at [57, 9] on icon at bounding box center [57, 9] width 0 height 0
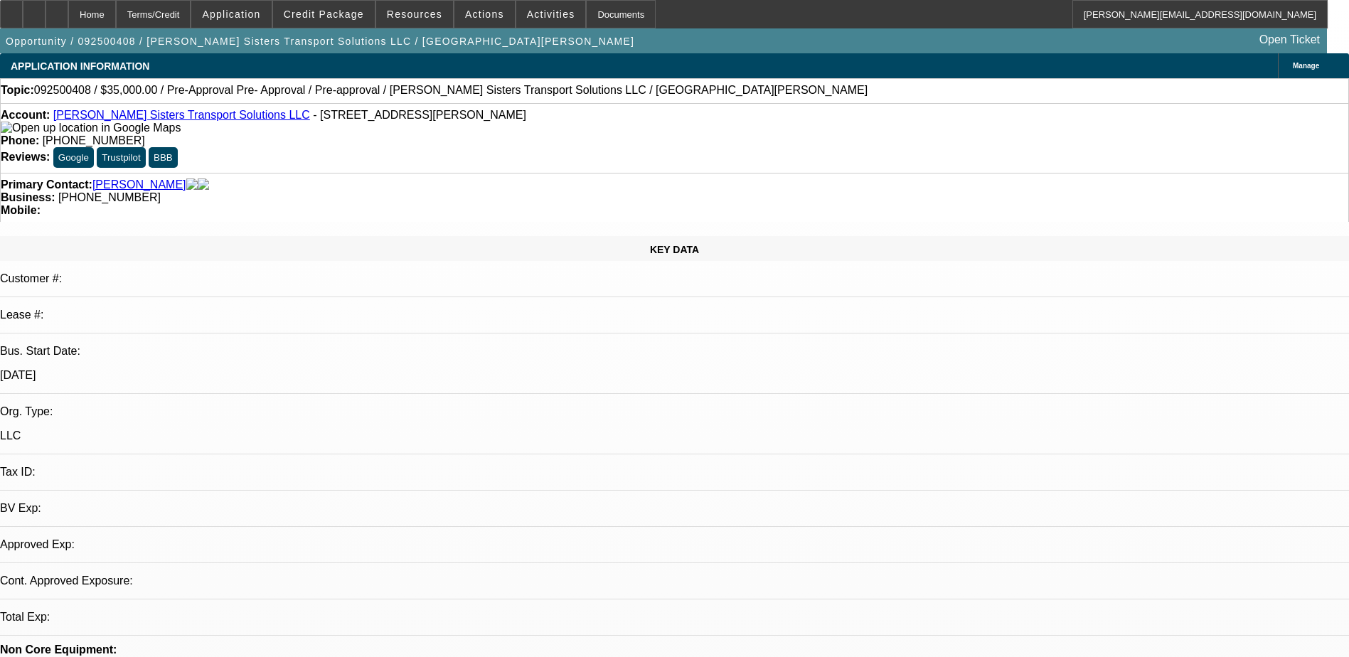
select select "0"
select select "0.1"
select select "0"
select select "2"
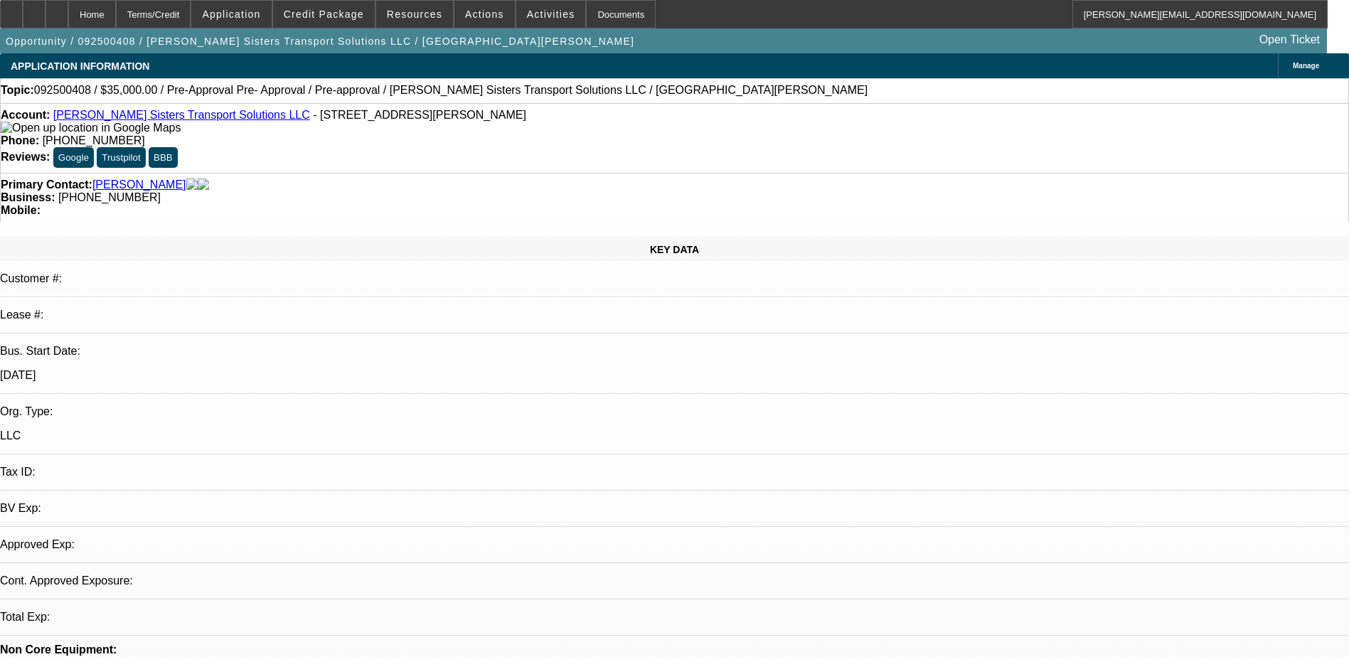
select select "0.1"
select select "1"
select select "4"
select select "1"
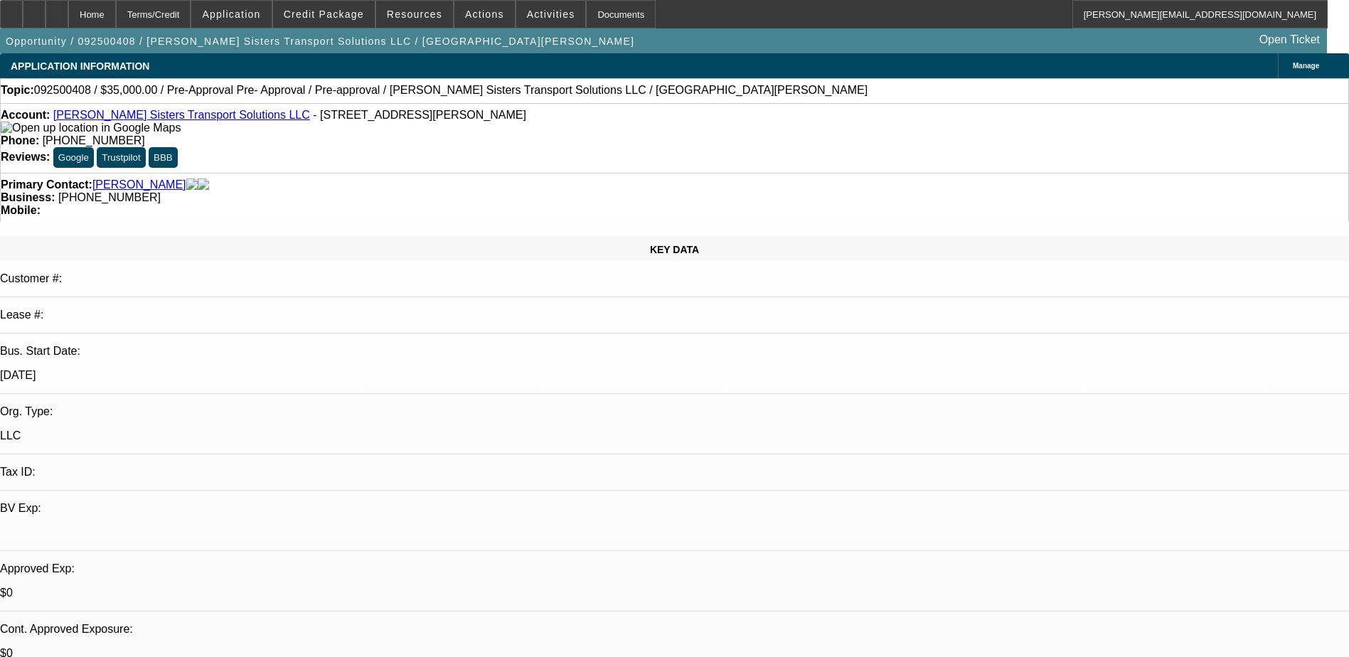
select select "2"
select select "4"
